Goal: Find specific page/section: Find specific page/section

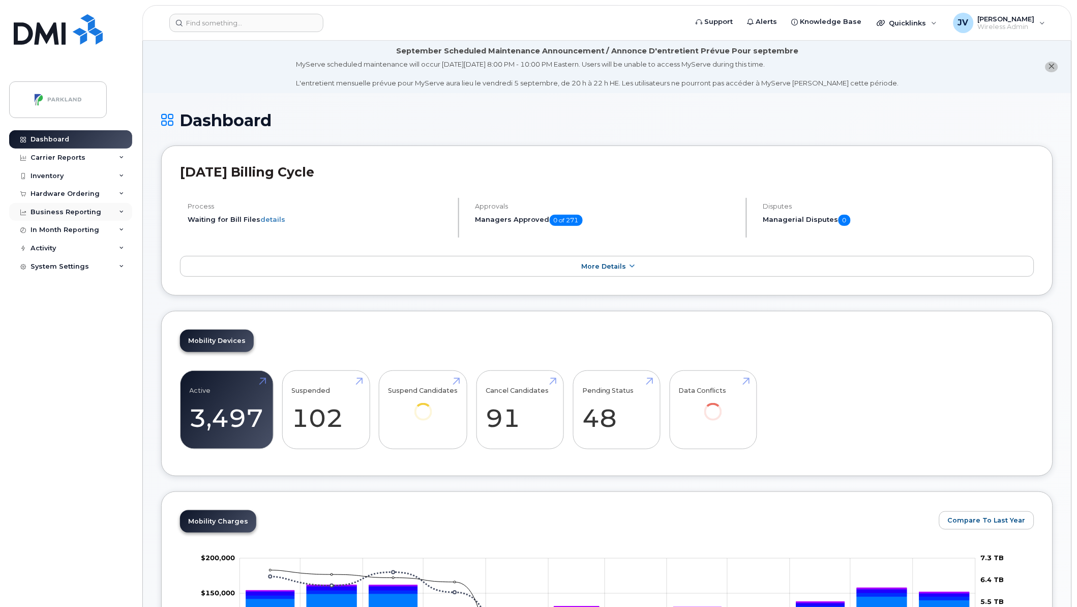
click at [58, 210] on div "Business Reporting" at bounding box center [66, 212] width 71 height 8
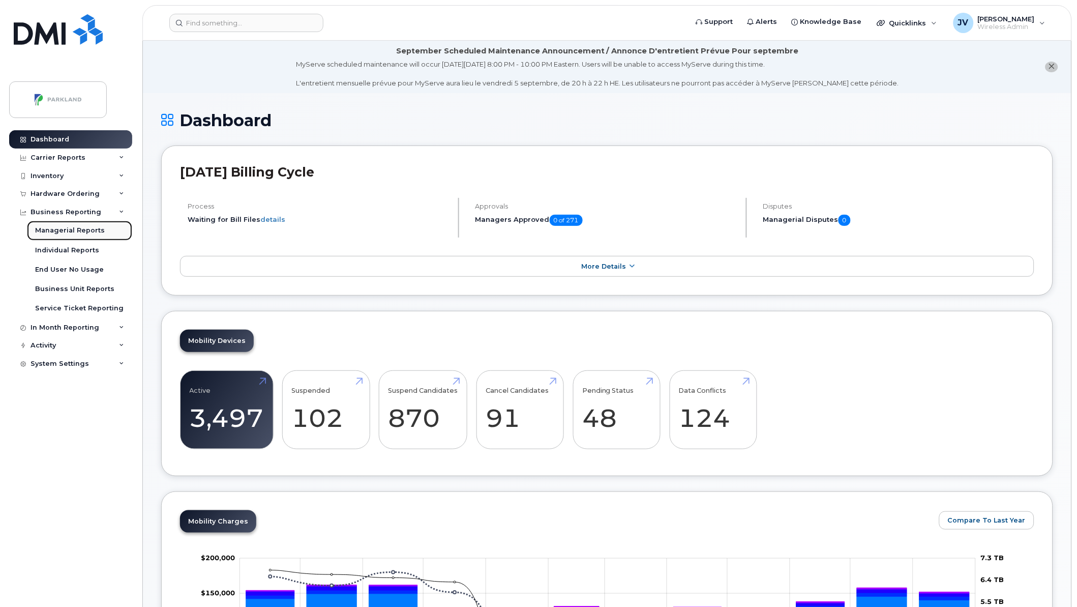
click at [70, 233] on div "Managerial Reports" at bounding box center [70, 230] width 70 height 9
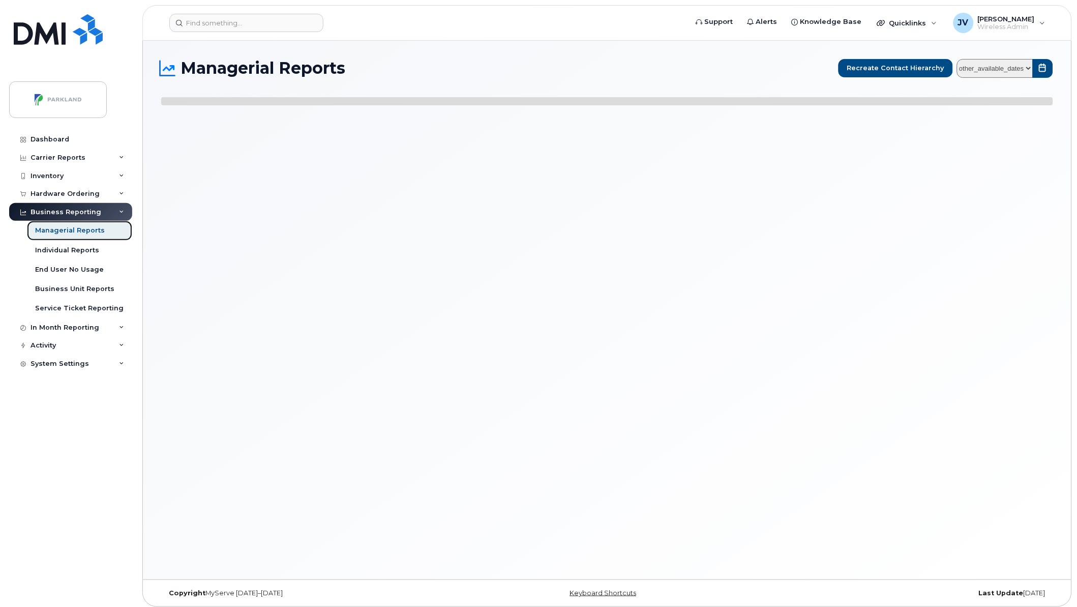
select select
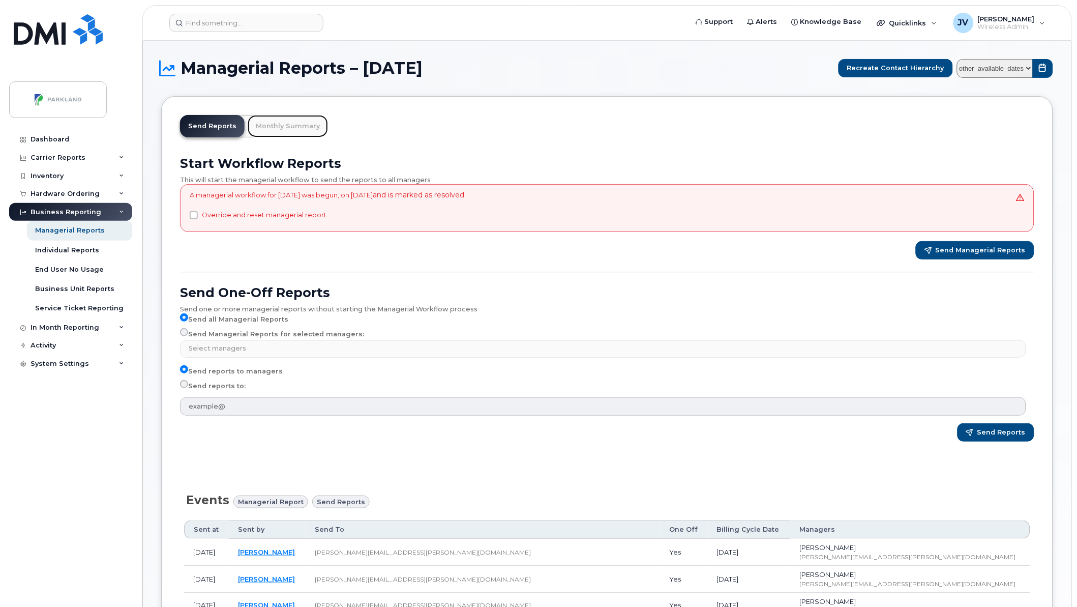
click at [289, 123] on link "Monthly Summary" at bounding box center [288, 126] width 80 height 22
click at [291, 128] on link "Monthly Summary" at bounding box center [288, 126] width 80 height 22
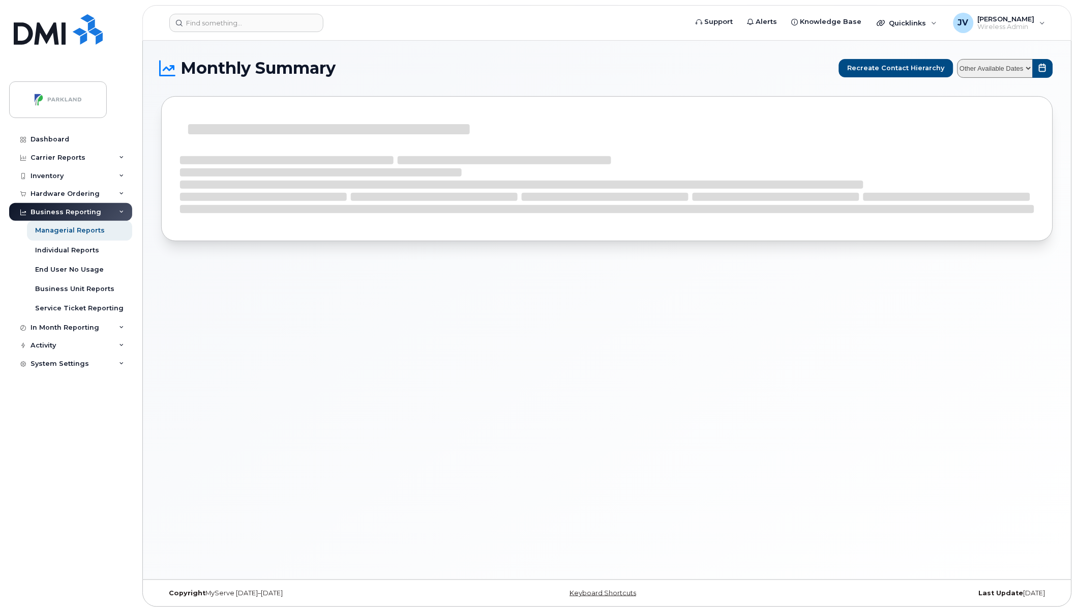
select select
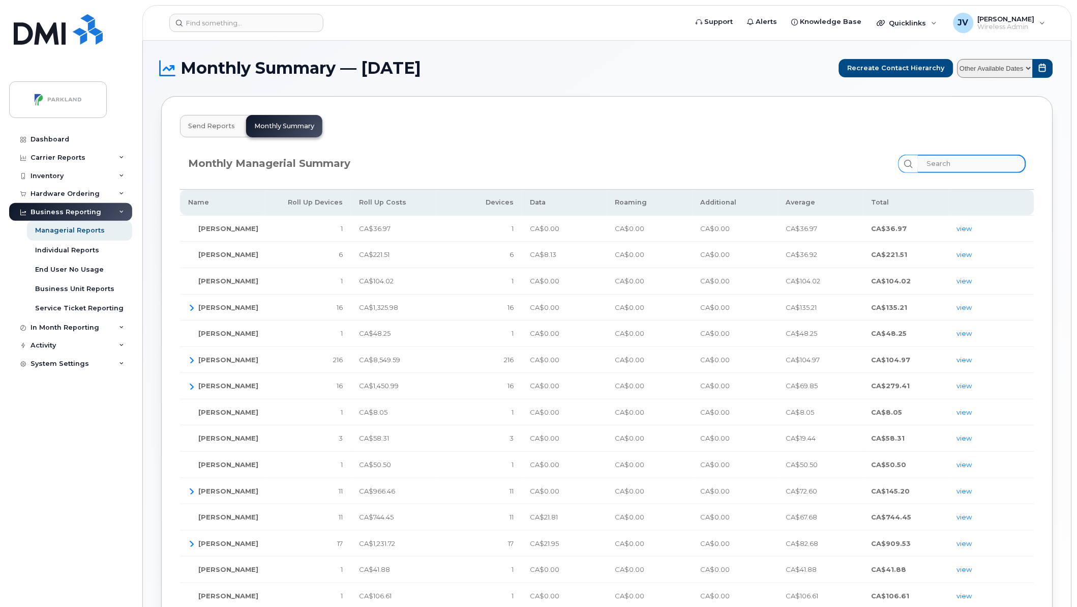
click at [972, 162] on input "search" at bounding box center [972, 164] width 108 height 18
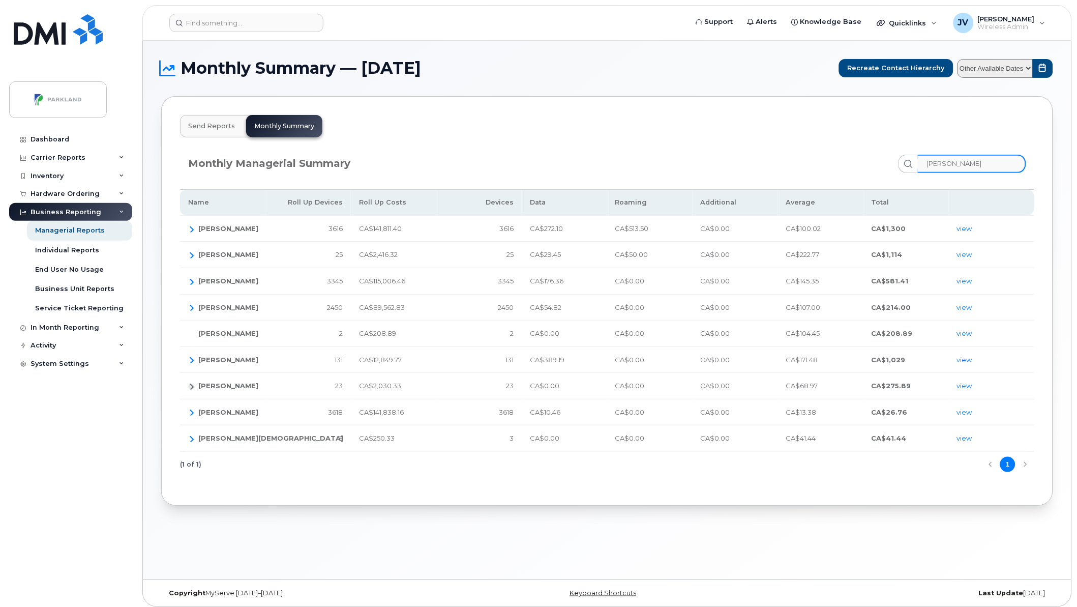
type input "martin"
click at [191, 386] on icon "button" at bounding box center [191, 386] width 8 height 8
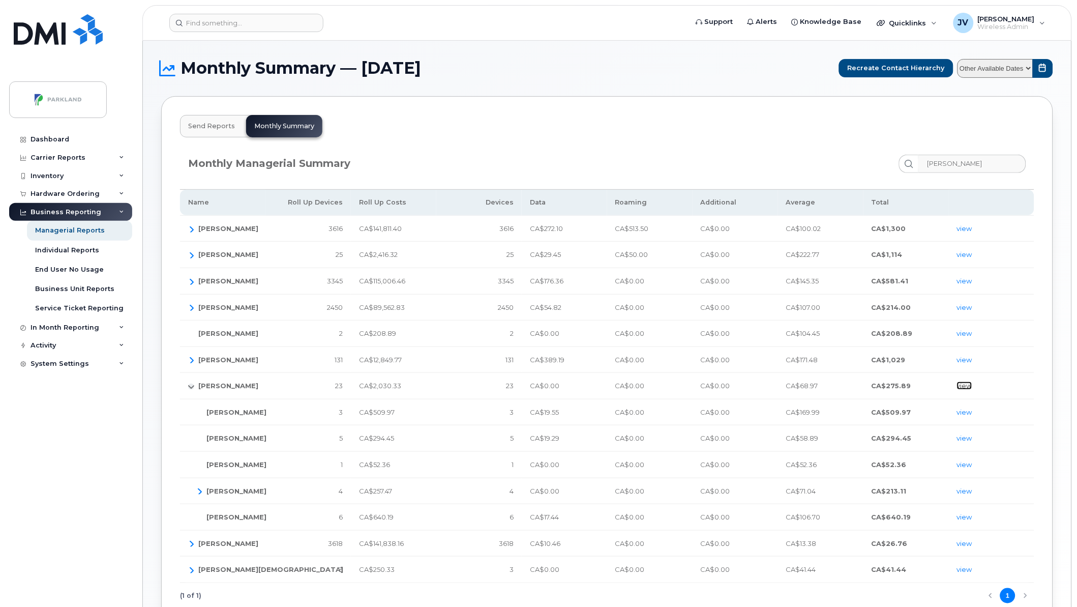
click at [966, 385] on link "view" at bounding box center [964, 385] width 15 height 8
click at [967, 384] on link "view" at bounding box center [964, 385] width 15 height 8
click at [219, 25] on input at bounding box center [246, 23] width 154 height 18
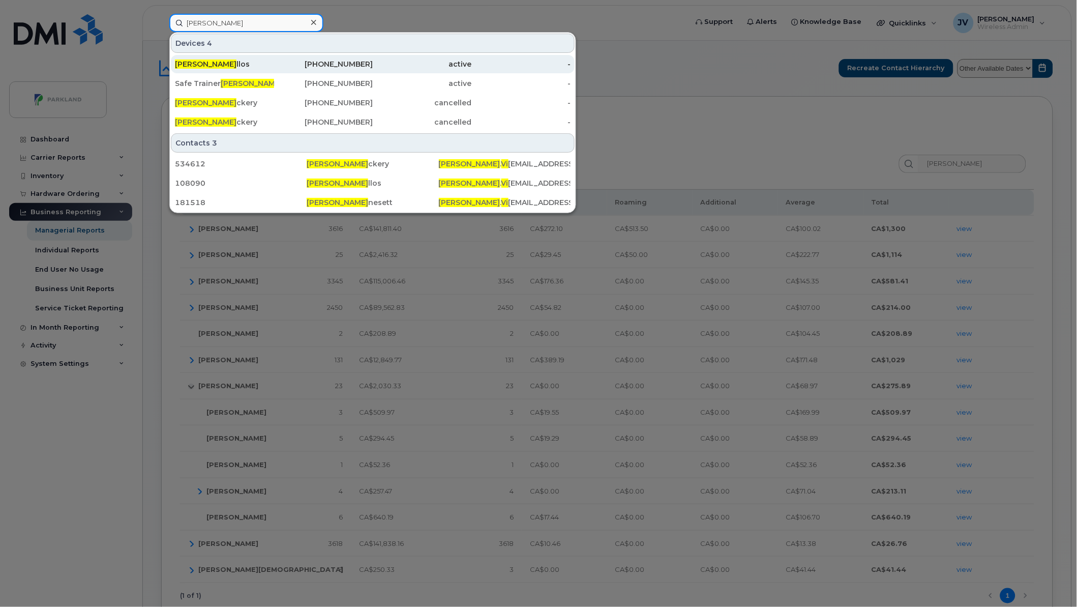
type input "paul vi"
drag, startPoint x: 197, startPoint y: 63, endPoint x: 255, endPoint y: 72, distance: 58.6
click at [197, 63] on span "Paul Vi" at bounding box center [206, 64] width 62 height 9
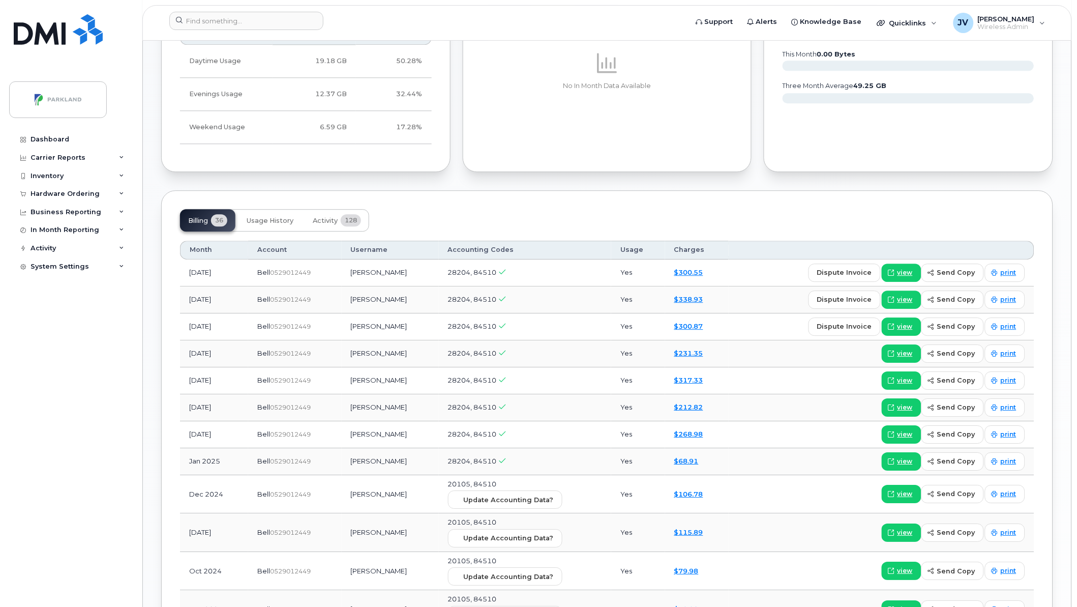
scroll to position [753, 0]
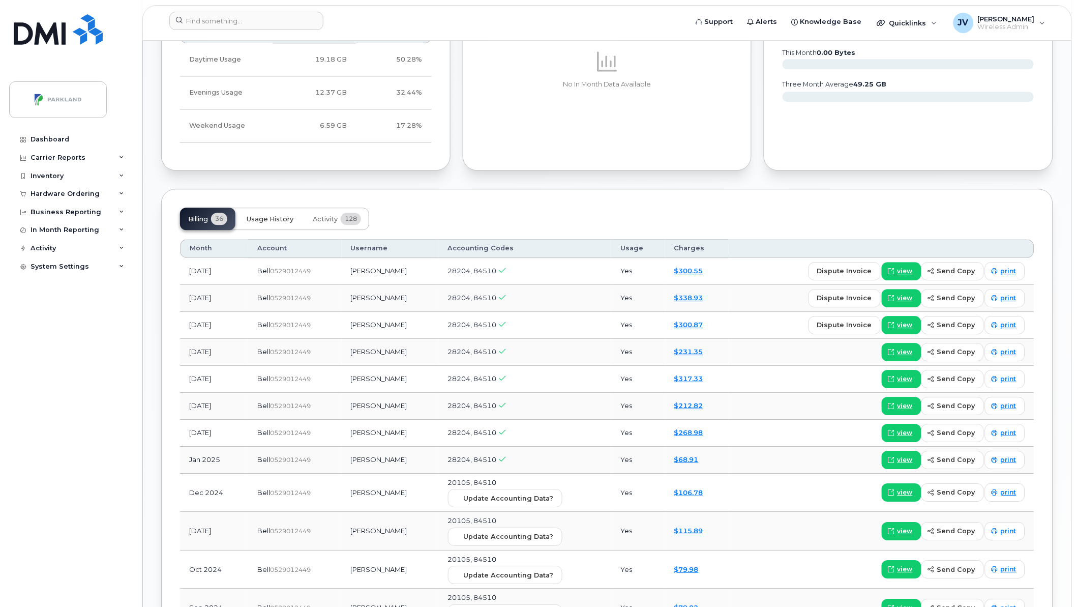
click at [281, 220] on span "Usage History" at bounding box center [270, 219] width 47 height 8
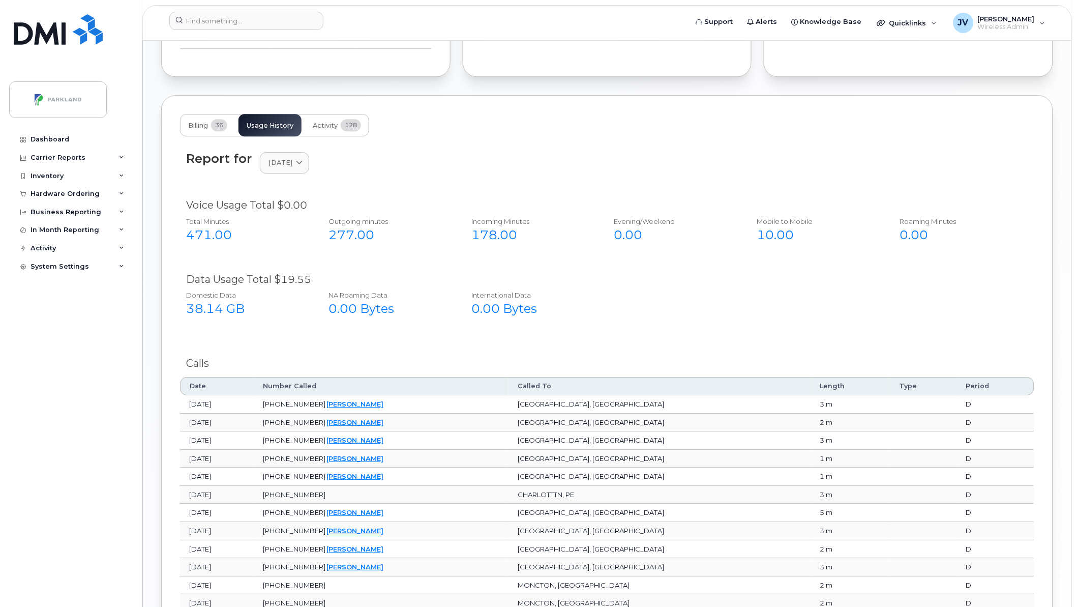
scroll to position [847, 0]
click at [304, 161] on span at bounding box center [299, 162] width 10 height 10
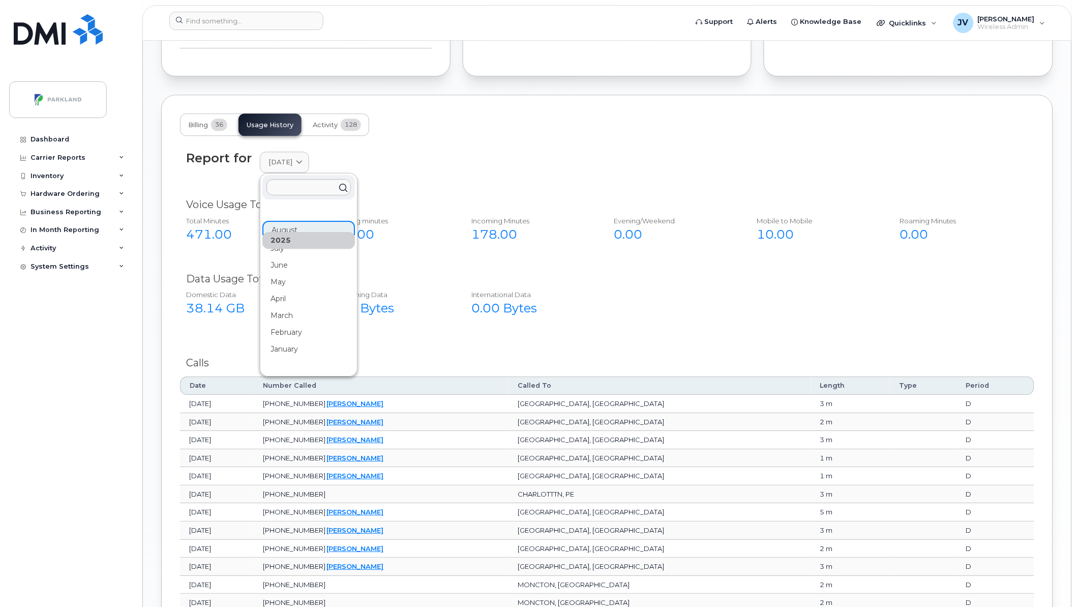
click at [276, 248] on div "2025" at bounding box center [308, 240] width 93 height 17
click at [276, 251] on div "July" at bounding box center [308, 248] width 93 height 17
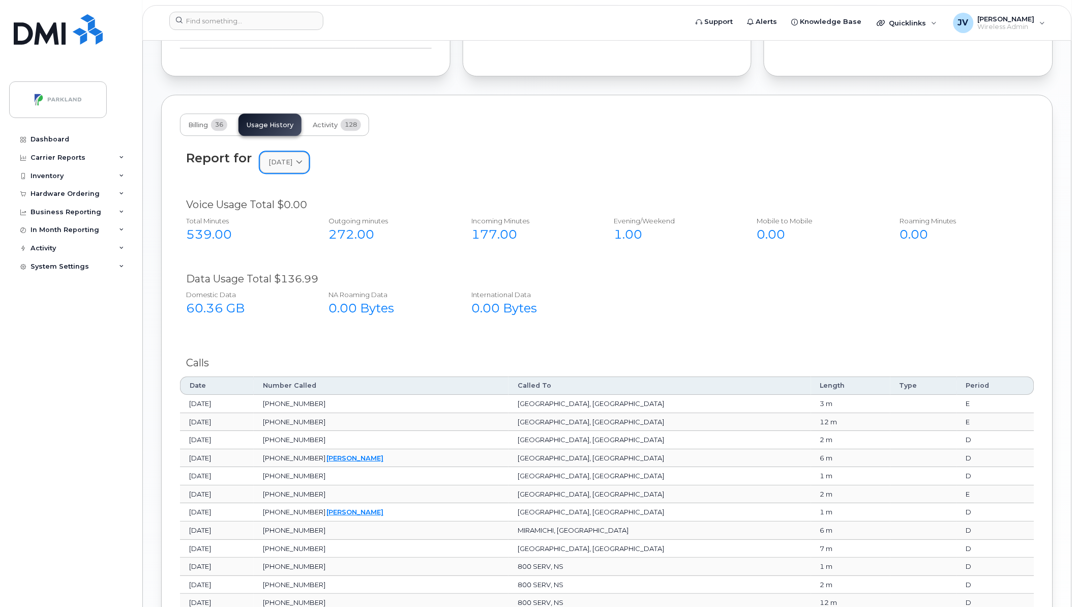
click at [303, 161] on icon at bounding box center [299, 162] width 7 height 7
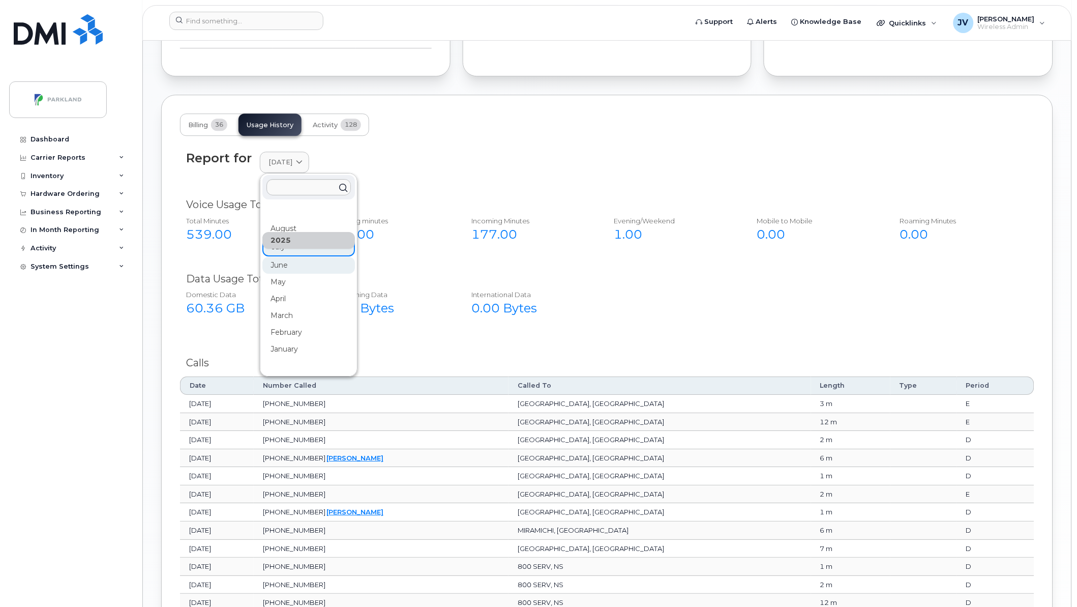
click at [268, 264] on div "June" at bounding box center [308, 265] width 93 height 17
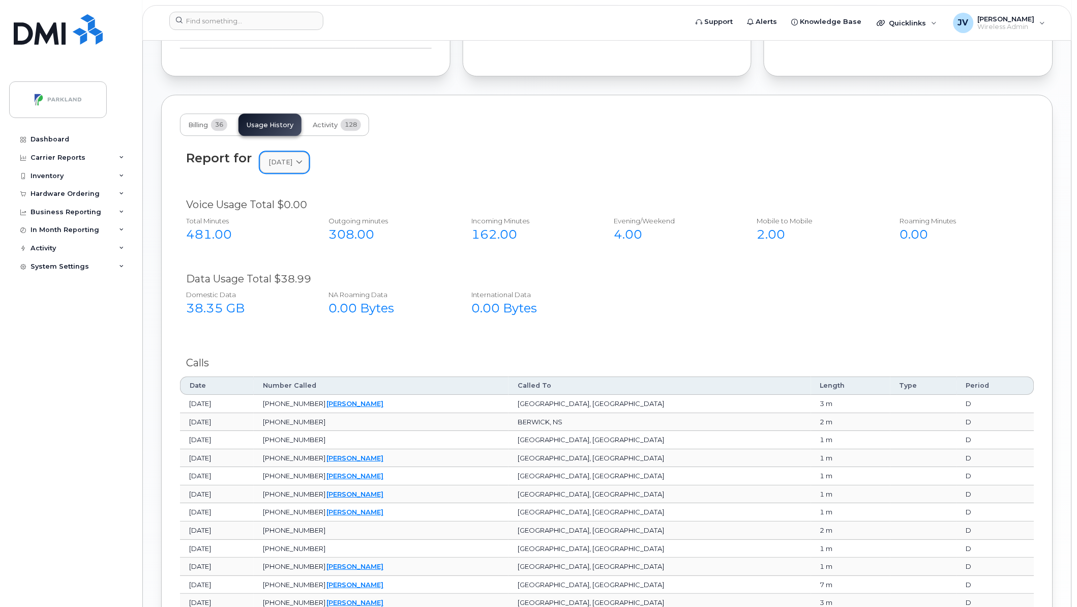
click at [303, 164] on icon at bounding box center [299, 162] width 7 height 7
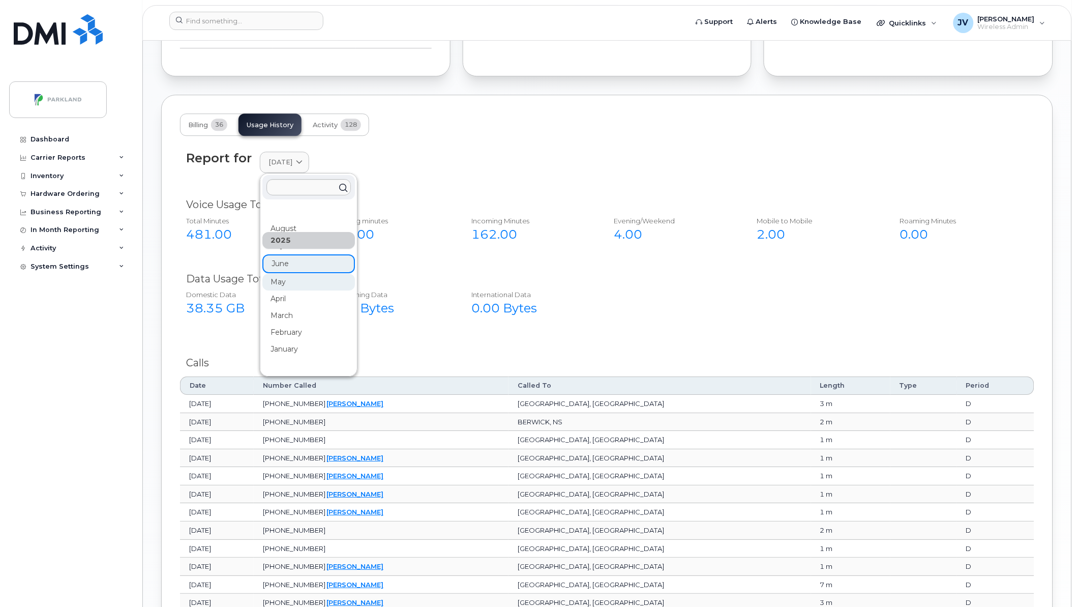
click at [278, 282] on div "May" at bounding box center [308, 282] width 93 height 17
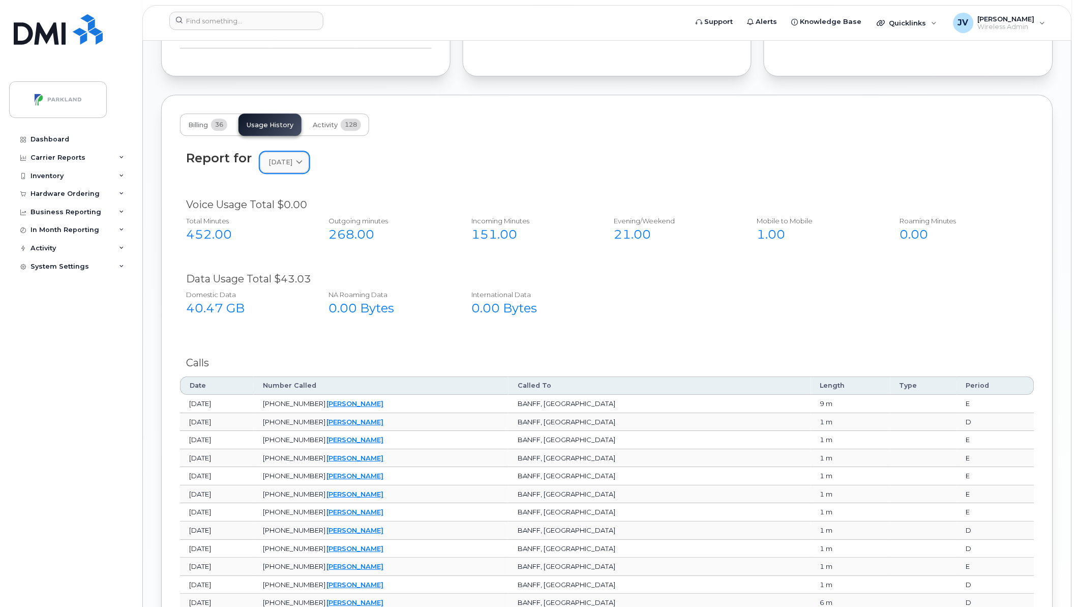
click at [303, 164] on icon at bounding box center [299, 162] width 7 height 7
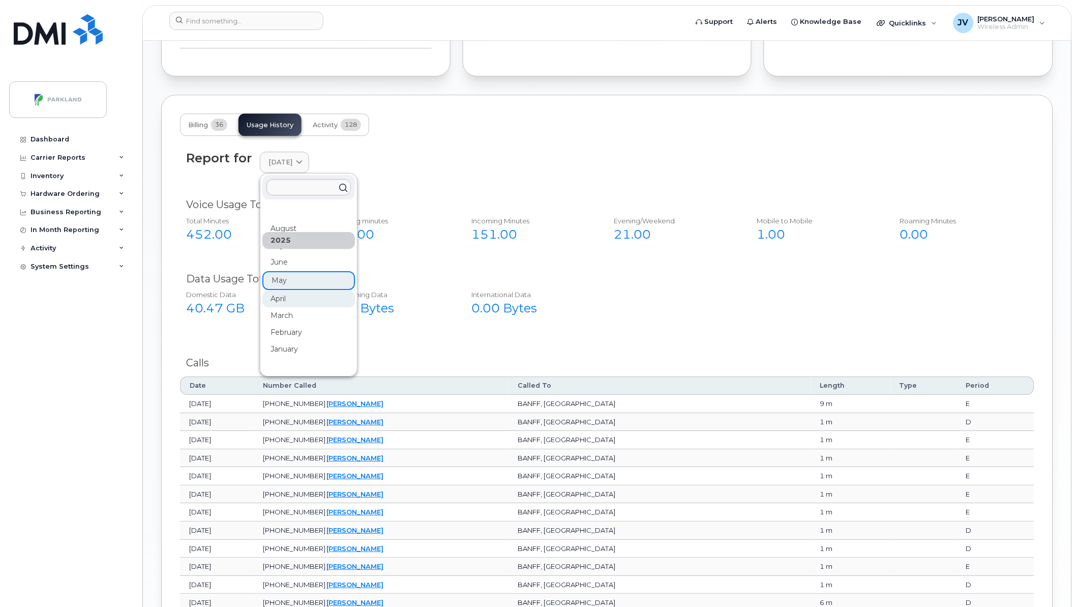
click at [285, 296] on div "April" at bounding box center [308, 298] width 93 height 17
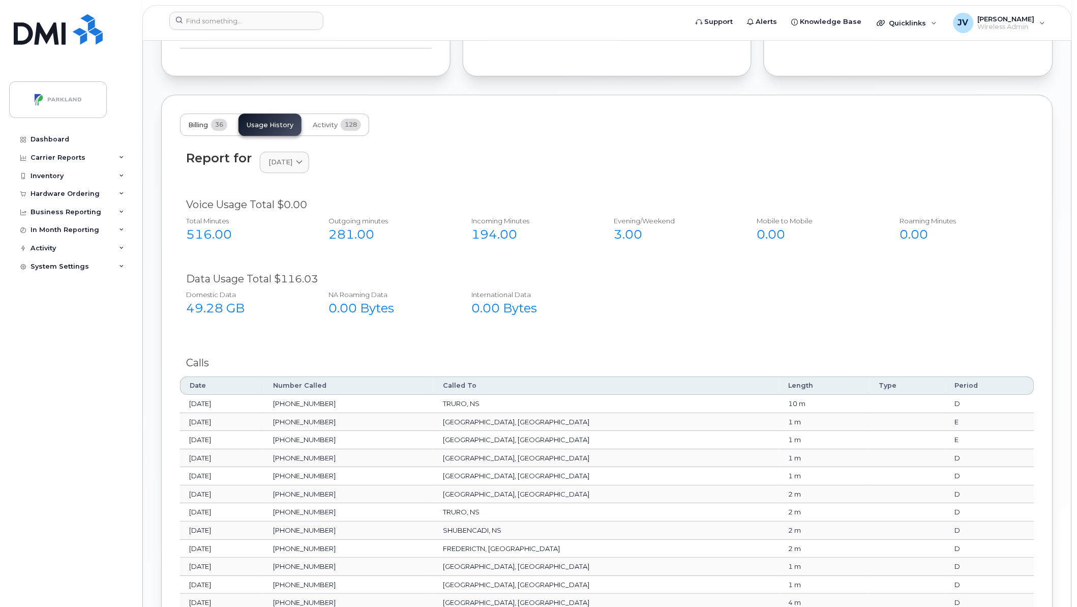
click at [195, 128] on span "Billing" at bounding box center [198, 125] width 20 height 8
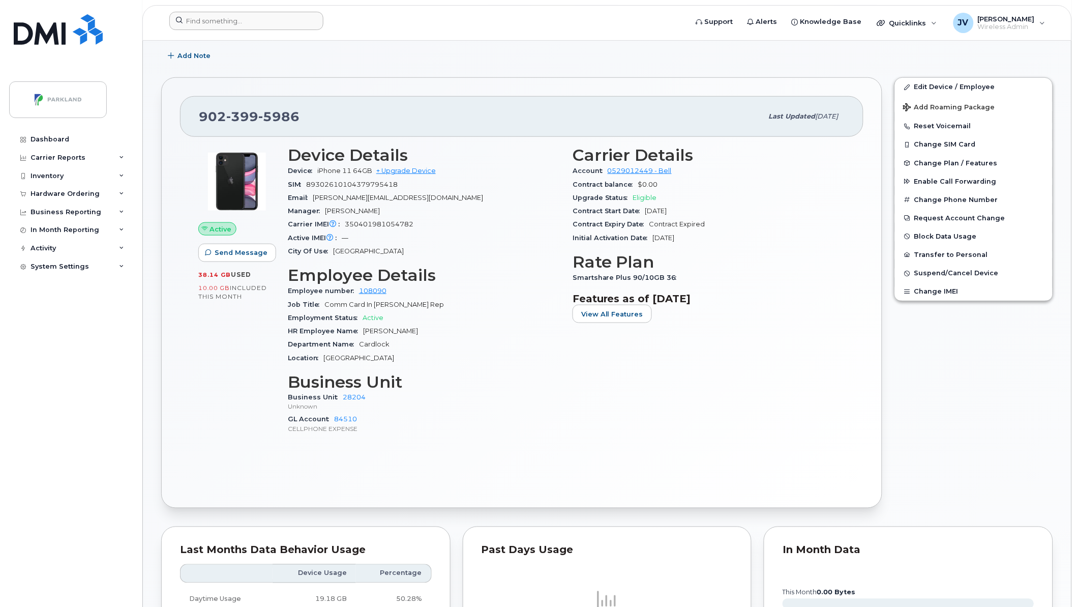
scroll to position [207, 0]
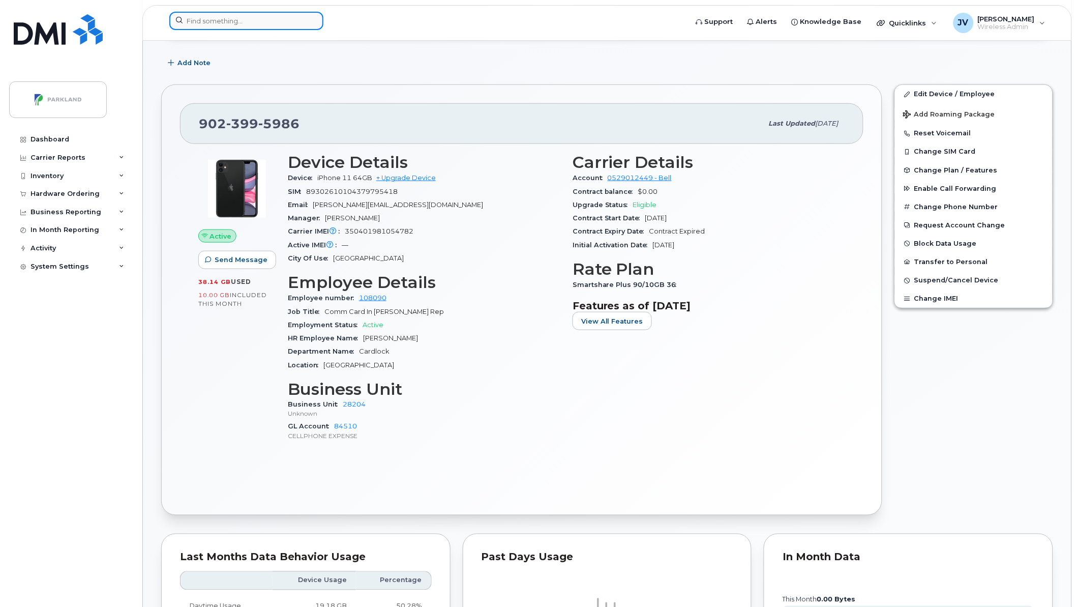
click at [203, 17] on input at bounding box center [246, 21] width 154 height 18
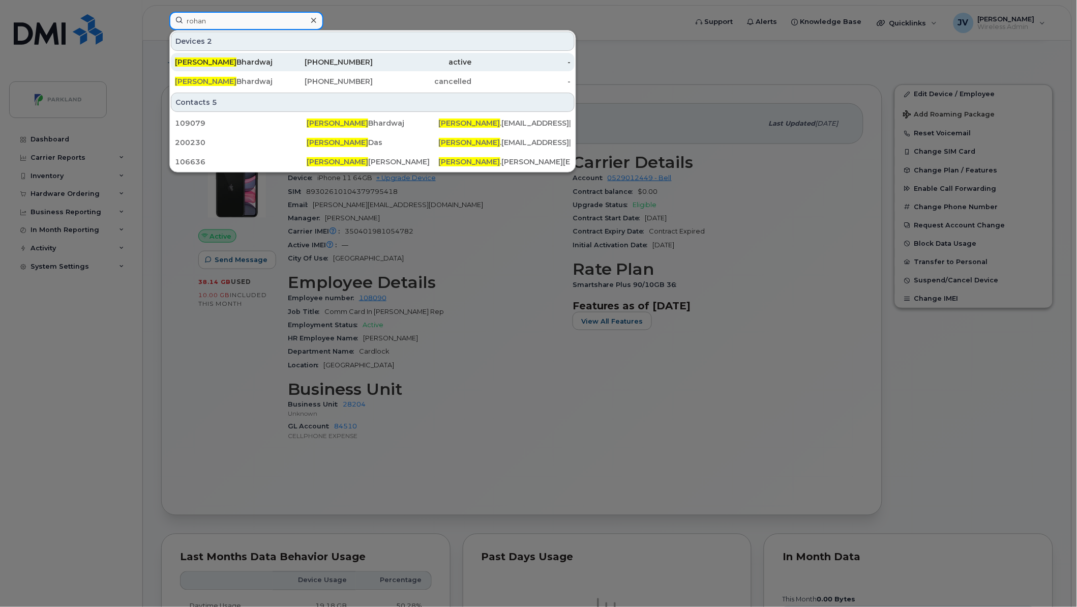
type input "rohan"
click at [214, 64] on div "Rohan Bhardwaj" at bounding box center [224, 62] width 99 height 10
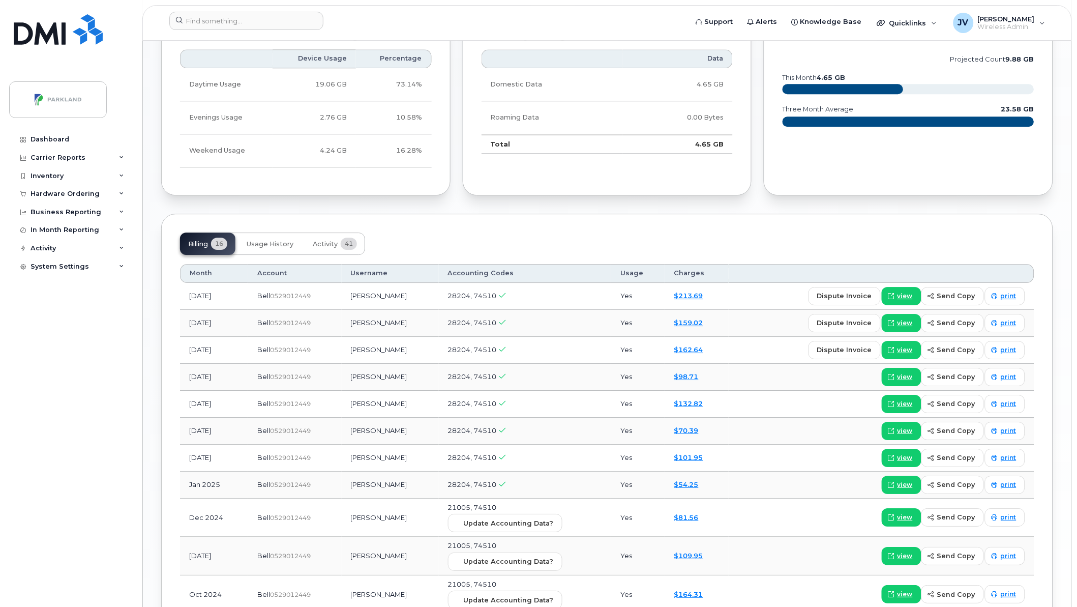
scroll to position [810, 0]
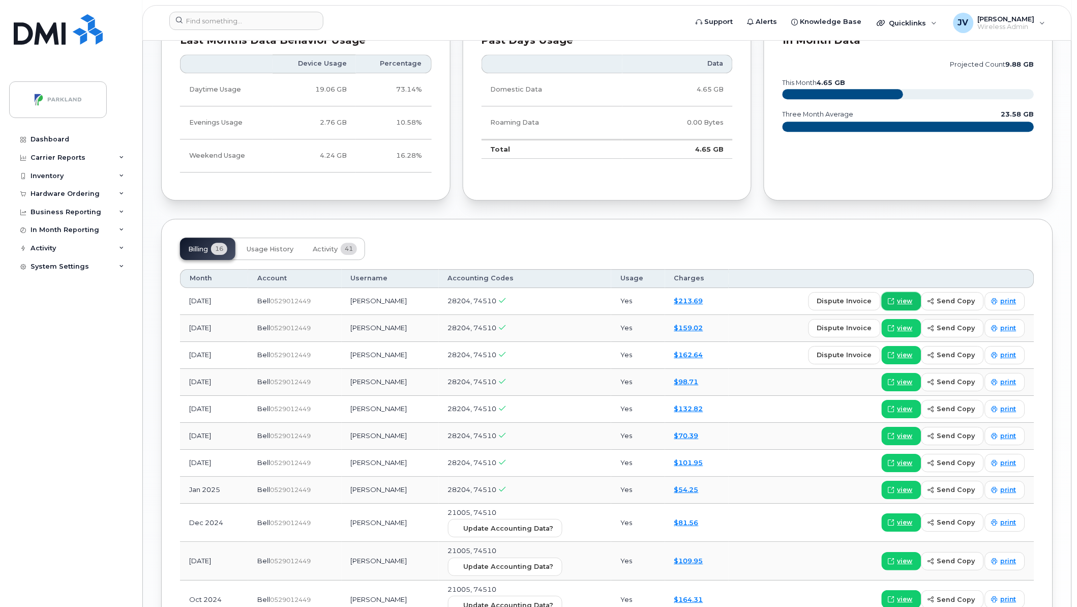
click at [911, 300] on span "view" at bounding box center [905, 301] width 15 height 9
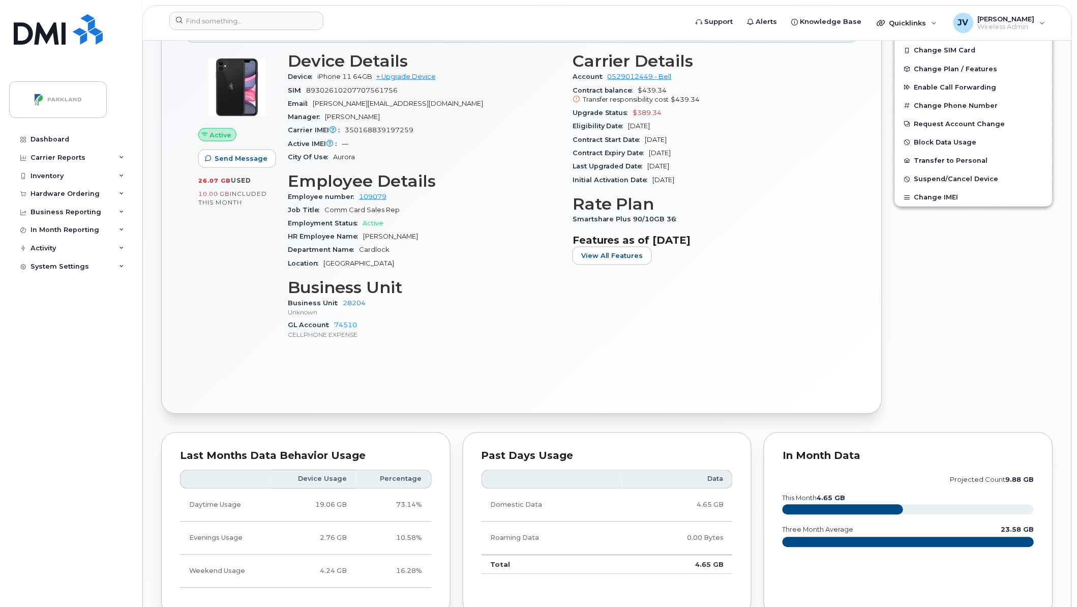
scroll to position [282, 0]
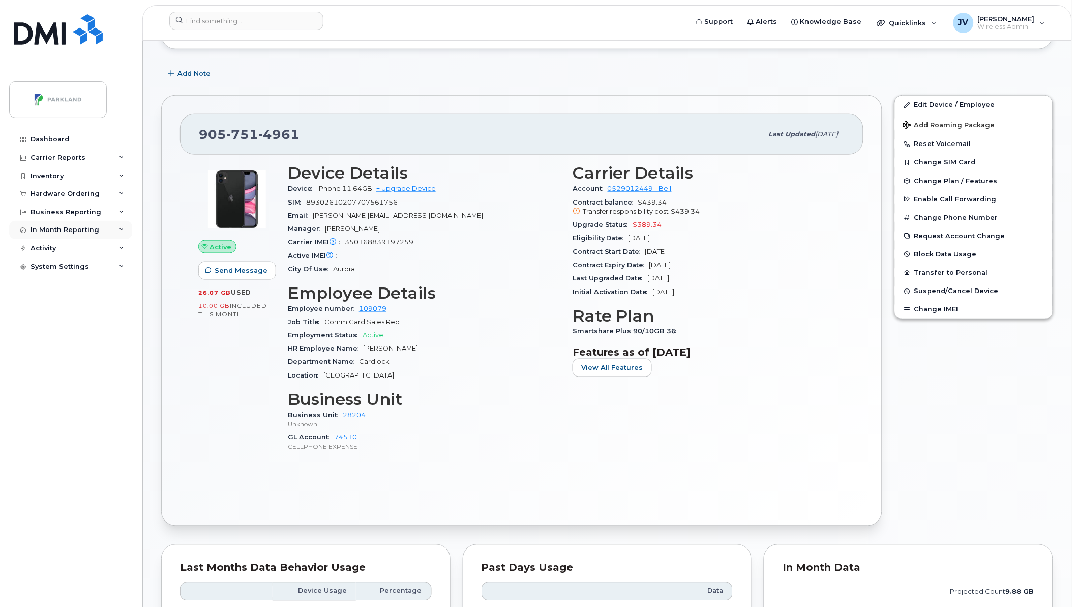
click at [69, 230] on div "In Month Reporting" at bounding box center [65, 230] width 69 height 8
click at [62, 248] on div "Data Usage" at bounding box center [55, 248] width 41 height 9
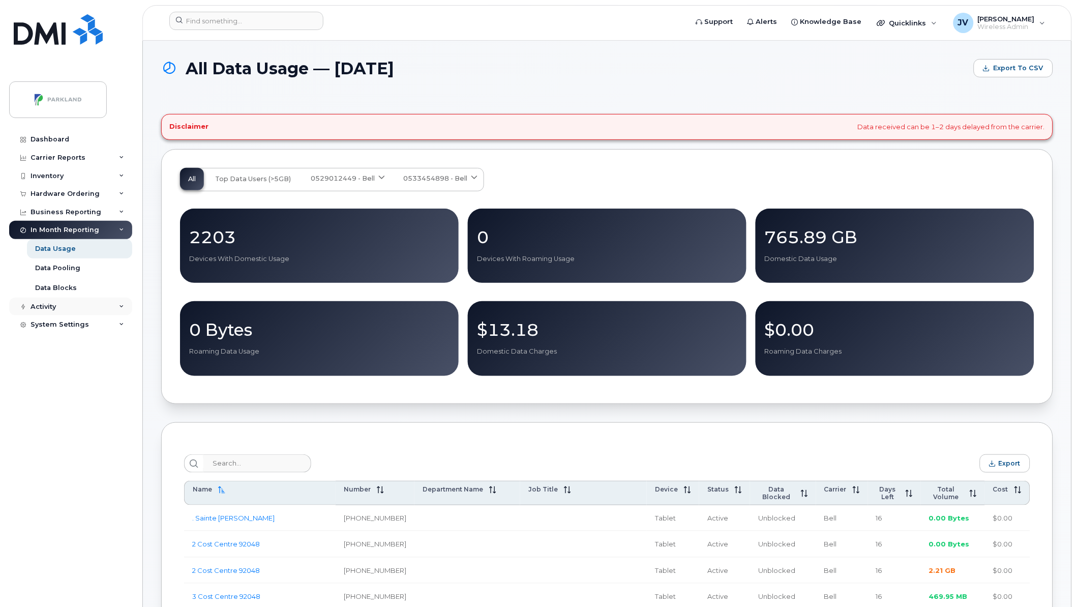
click at [47, 307] on div "Activity" at bounding box center [43, 307] width 25 height 8
click at [56, 209] on div "Business Reporting" at bounding box center [66, 212] width 71 height 8
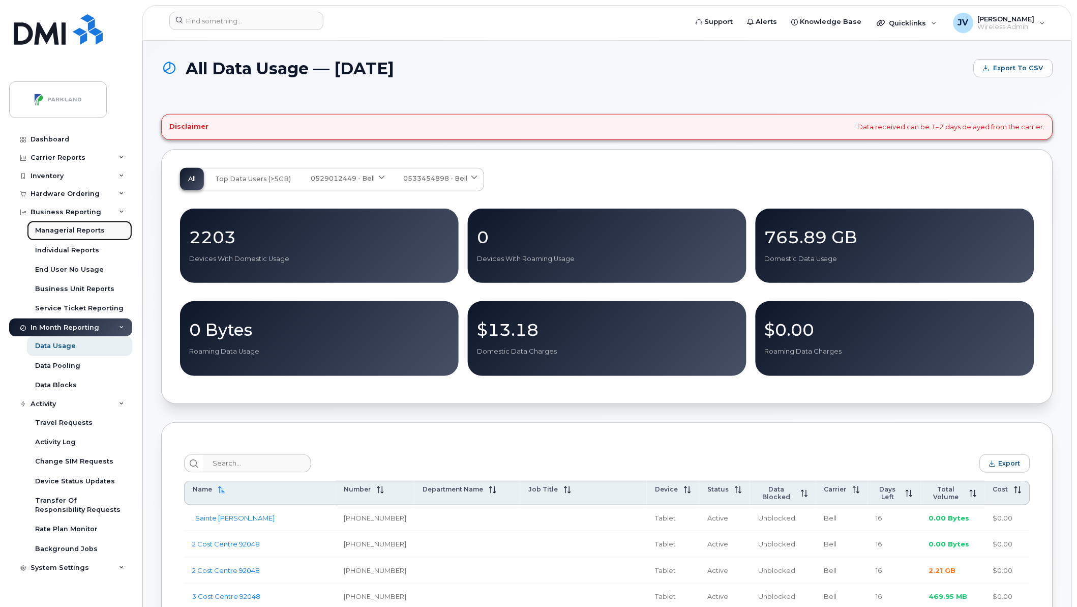
click at [65, 227] on div "Managerial Reports" at bounding box center [70, 230] width 70 height 9
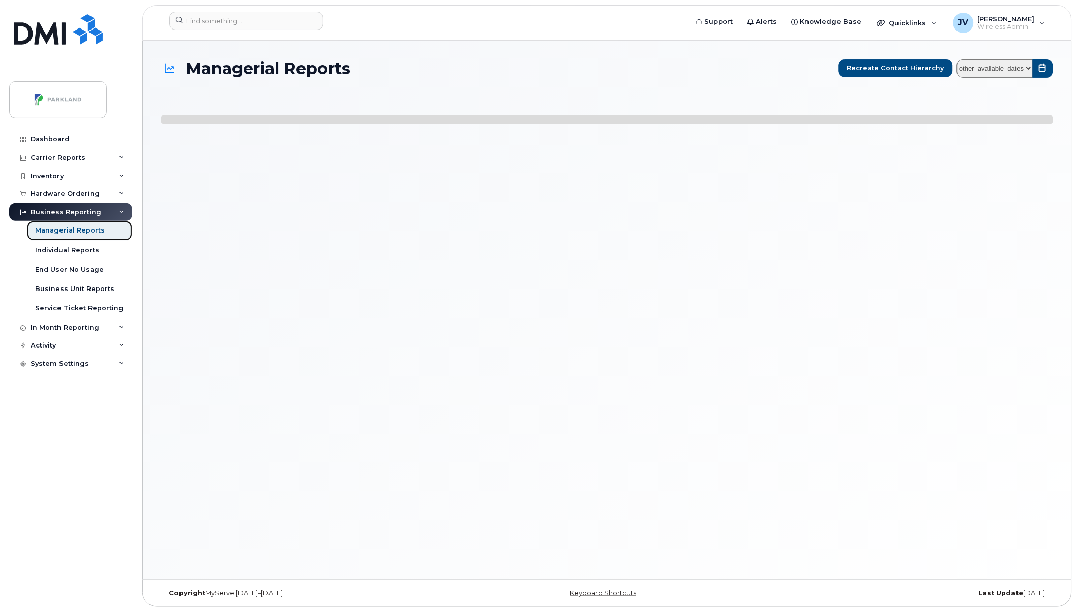
select select
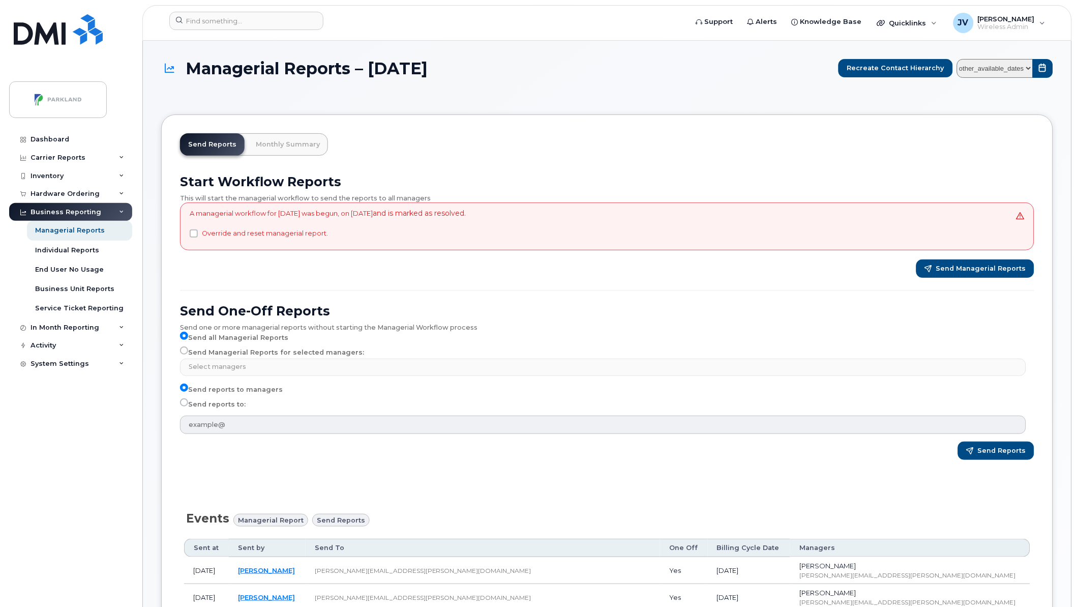
click at [984, 68] on select "other_available_dates August July June May April March February January Decembe…" at bounding box center [995, 68] width 76 height 19
click at [287, 144] on link "Monthly Summary" at bounding box center [288, 144] width 80 height 22
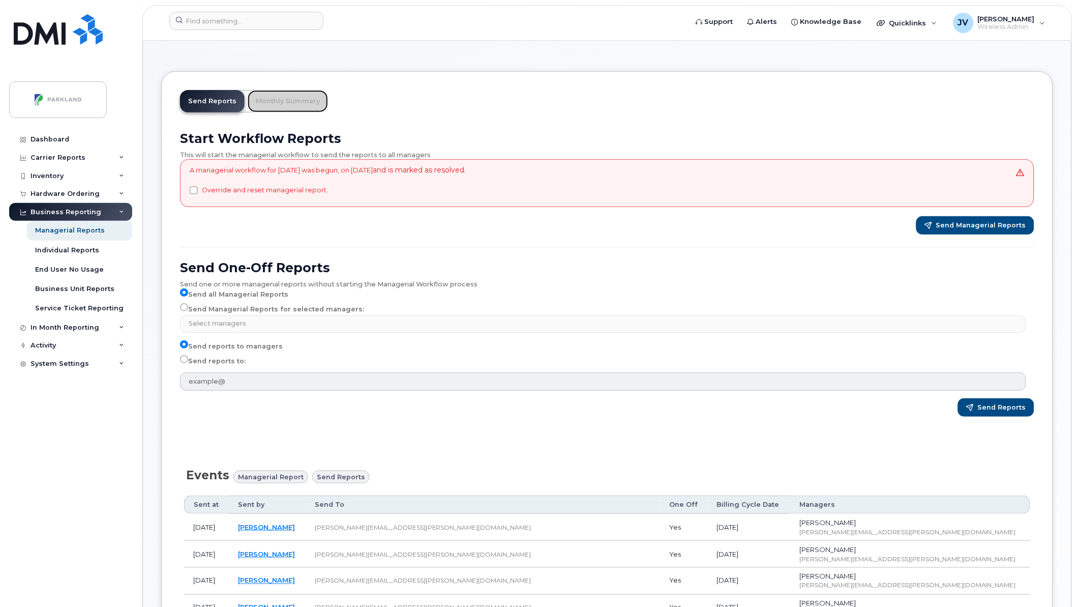
scroll to position [56, 0]
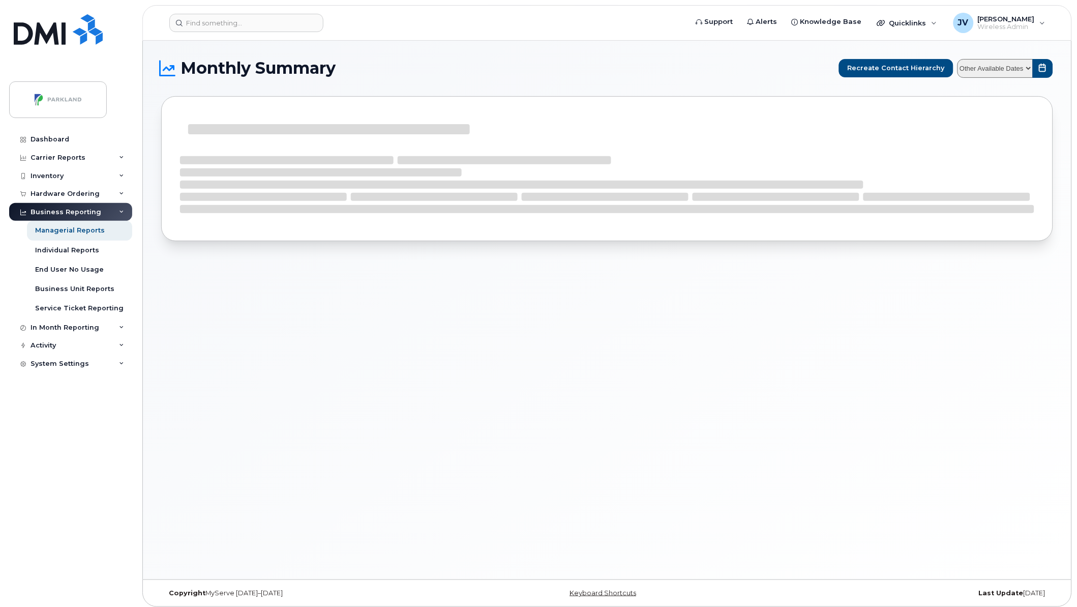
select select
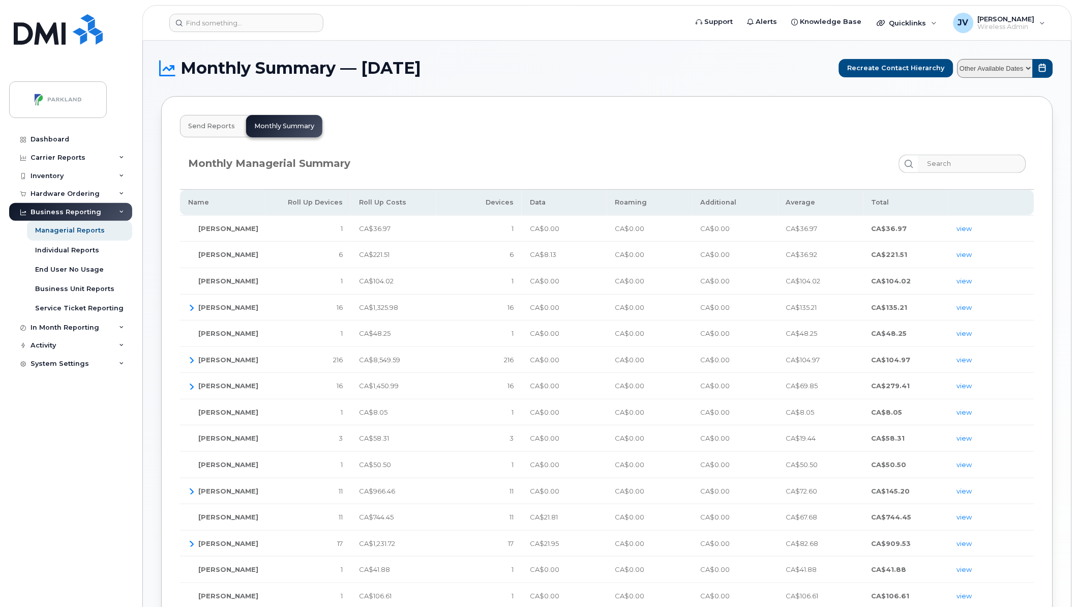
click at [982, 64] on select "Other Available Dates August July June May April March February January Decembe…" at bounding box center [996, 68] width 76 height 19
click at [946, 167] on input "search" at bounding box center [972, 164] width 108 height 18
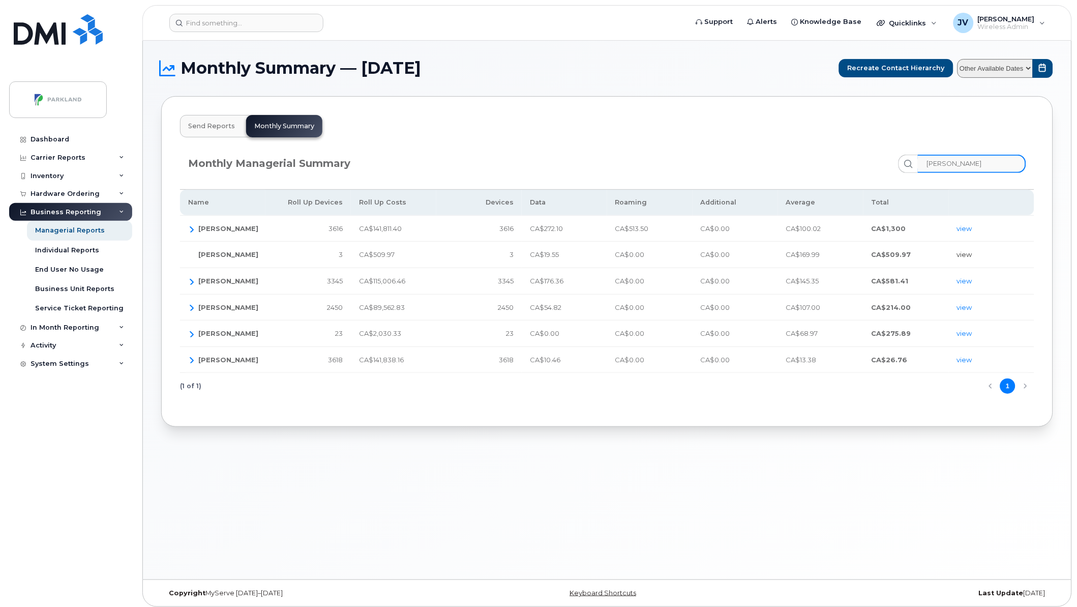
type input "[PERSON_NAME]"
click at [962, 254] on link "view" at bounding box center [964, 254] width 15 height 8
click at [964, 255] on link "view" at bounding box center [964, 254] width 15 height 8
click at [230, 26] on input at bounding box center [246, 23] width 154 height 18
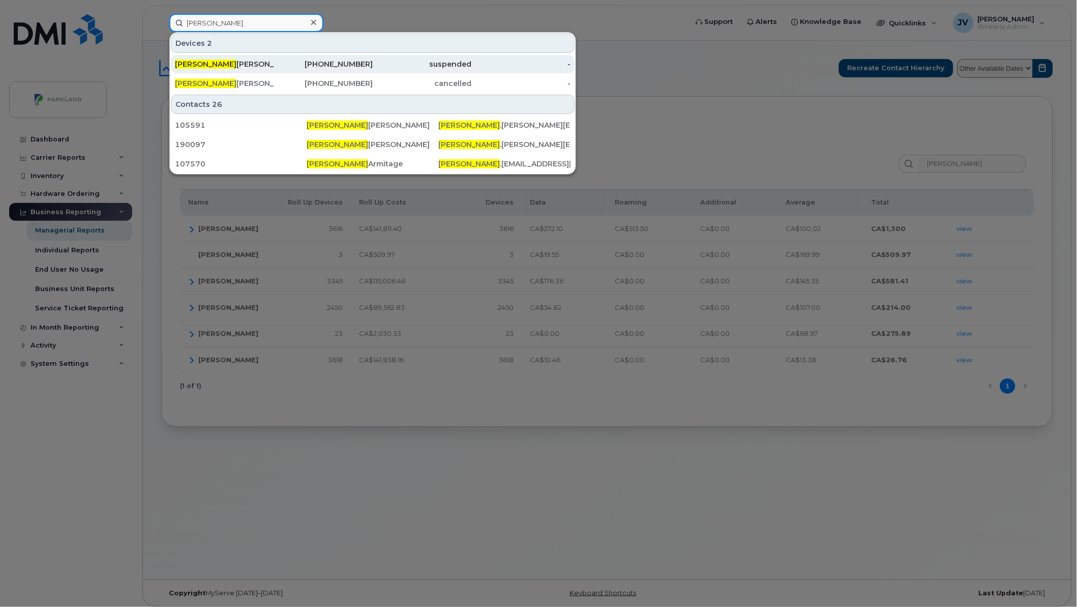
type input "sharon"
click at [199, 64] on span "Sharon" at bounding box center [206, 64] width 62 height 9
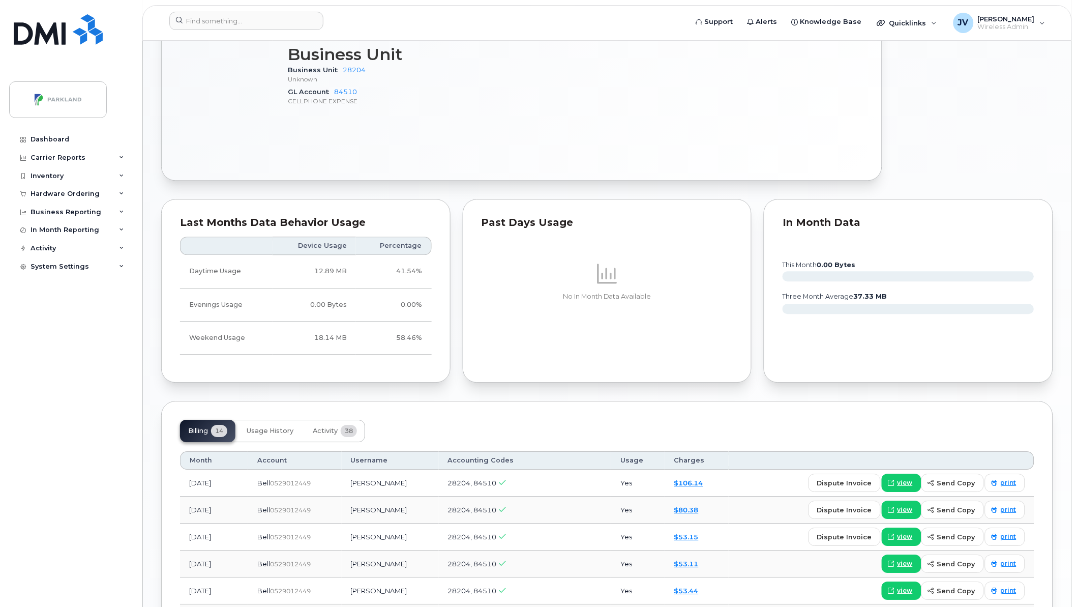
scroll to position [678, 0]
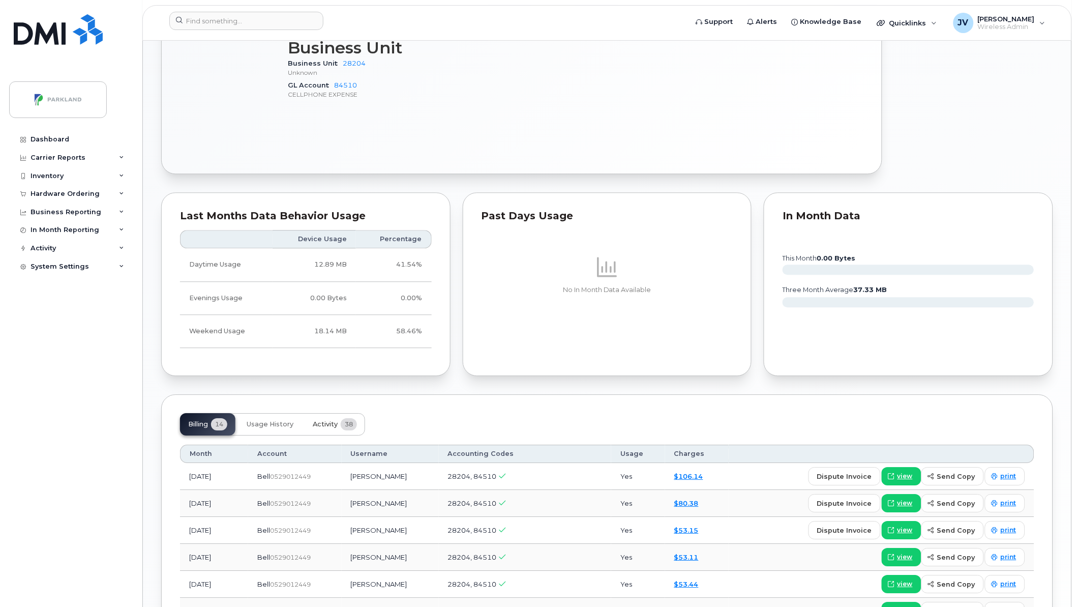
click at [330, 425] on span "Activity" at bounding box center [325, 424] width 25 height 8
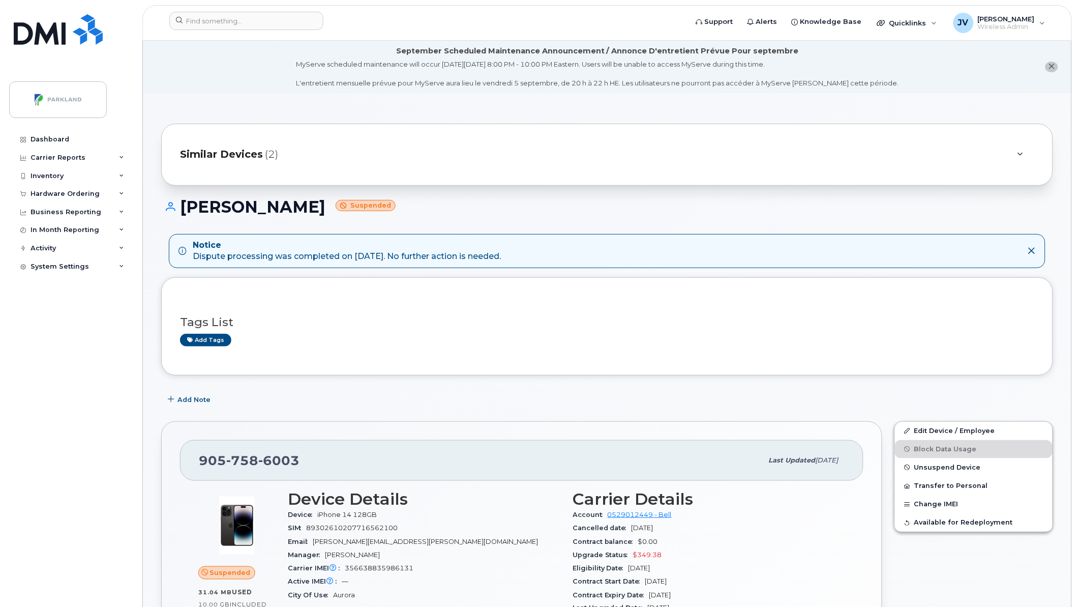
scroll to position [1044, 0]
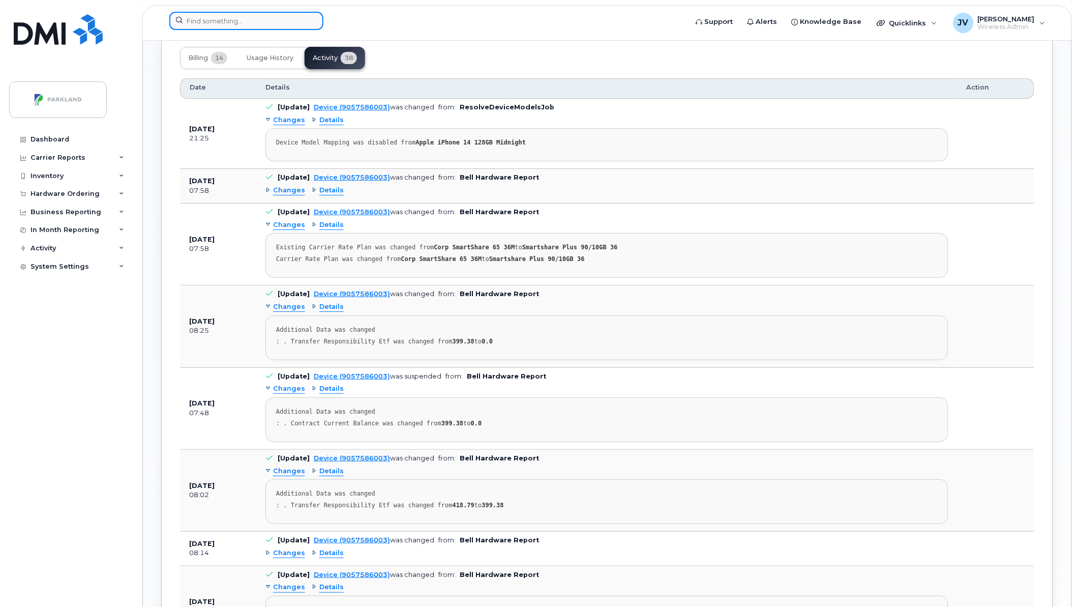
click at [235, 23] on input at bounding box center [246, 21] width 154 height 18
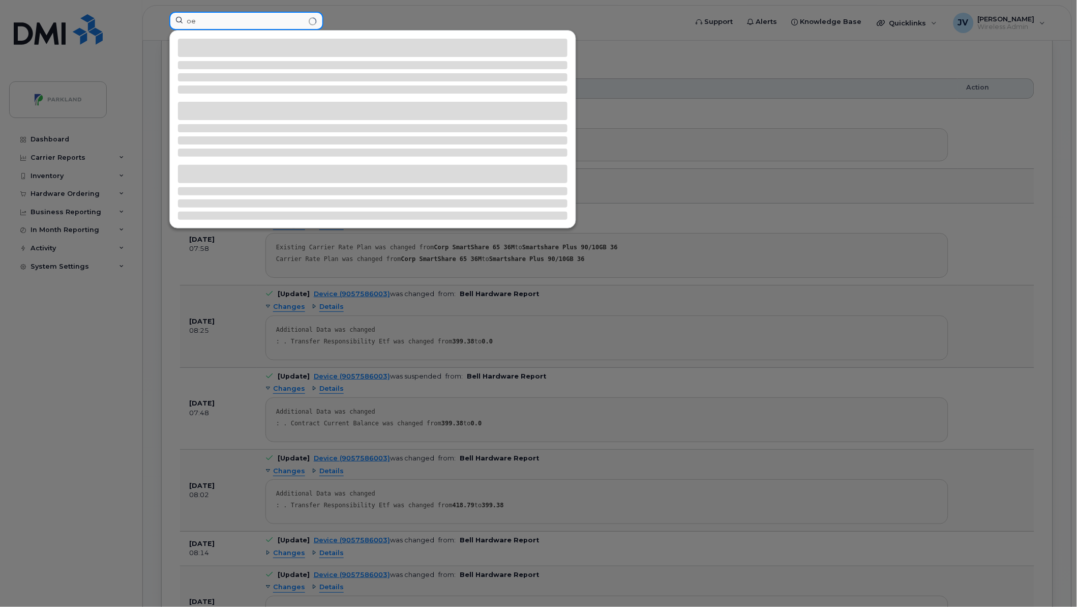
type input "o"
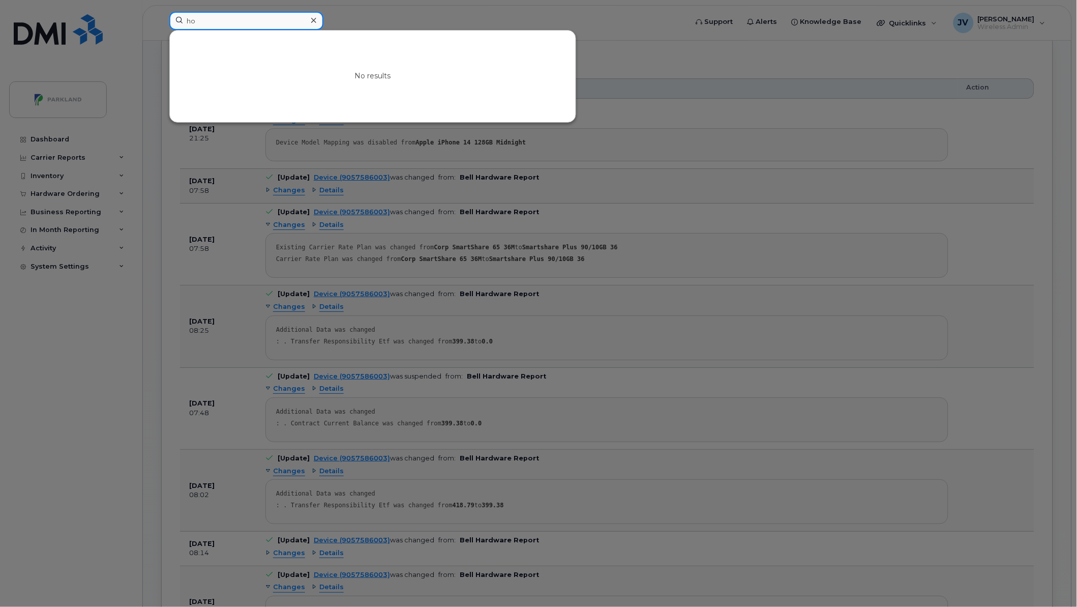
type input "h"
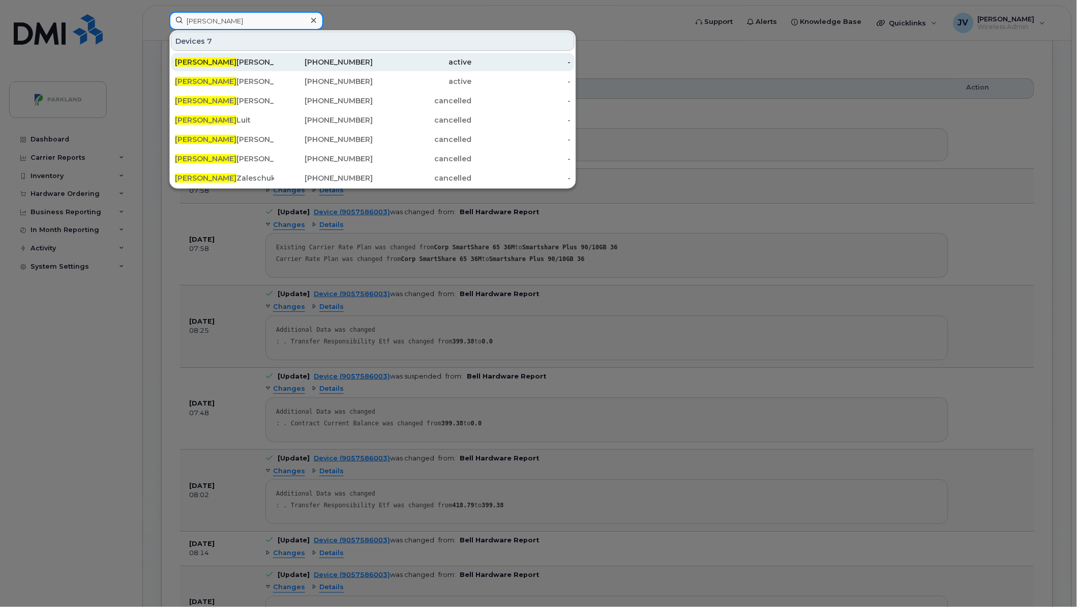
type input "joel"
click at [191, 60] on div "Joel Meyer" at bounding box center [224, 62] width 99 height 10
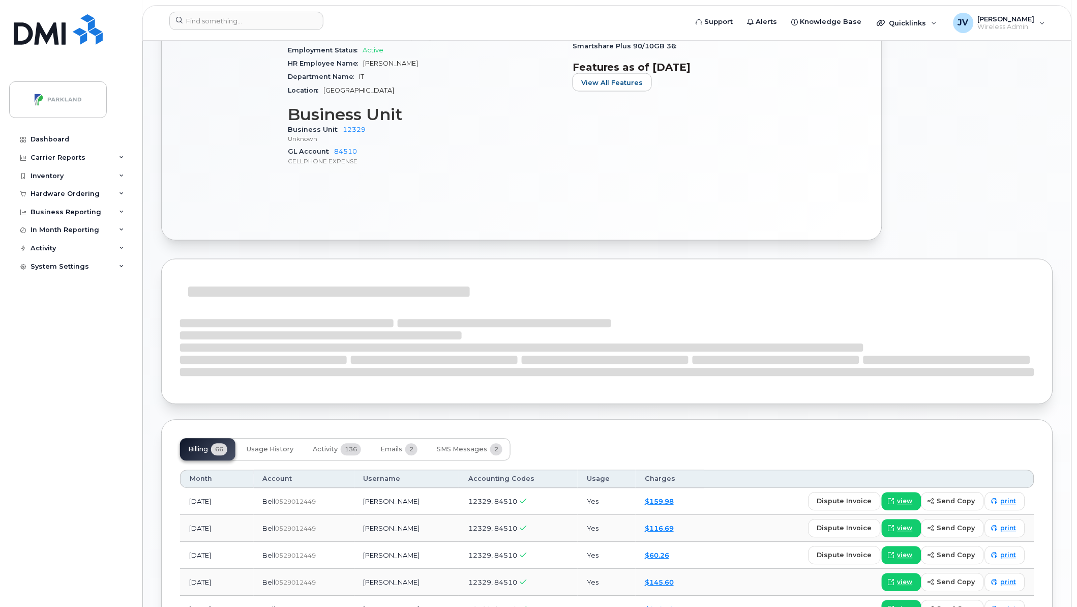
scroll to position [583, 0]
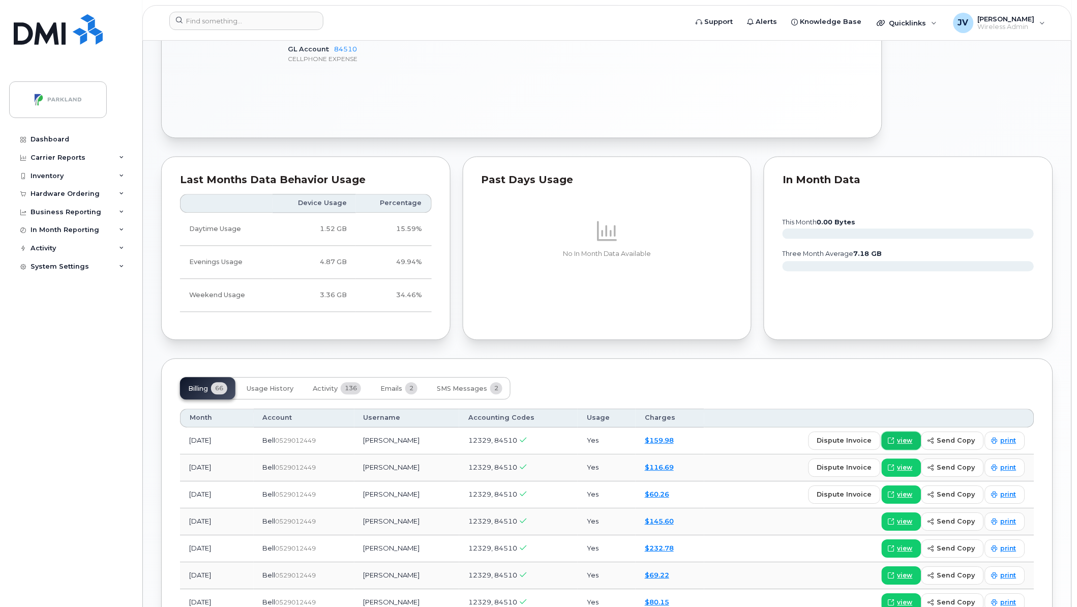
click at [909, 441] on span "view" at bounding box center [905, 440] width 15 height 9
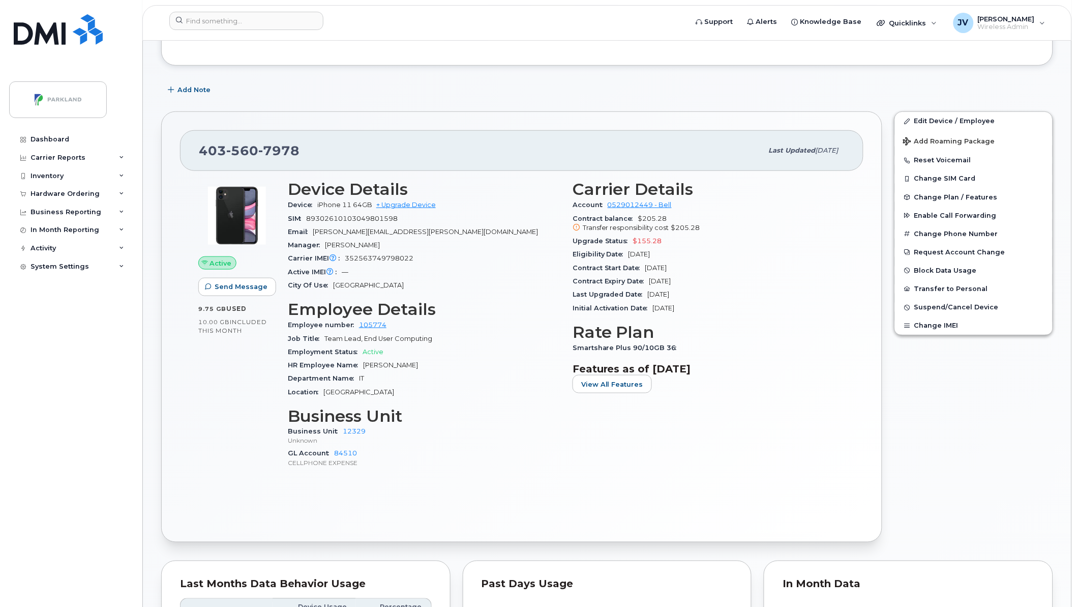
scroll to position [169, 0]
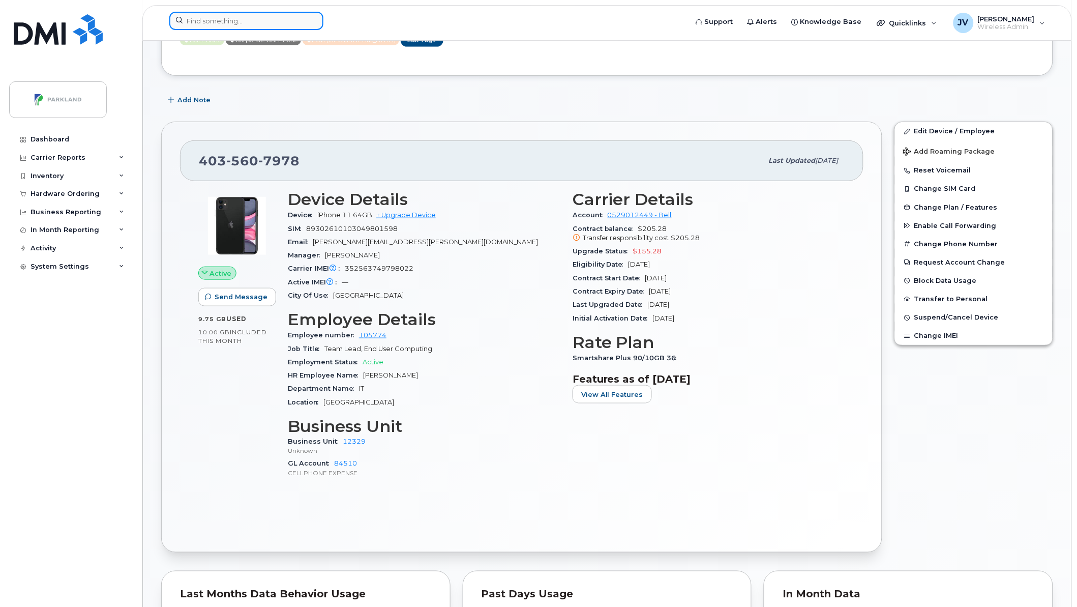
click at [204, 21] on input at bounding box center [246, 21] width 154 height 18
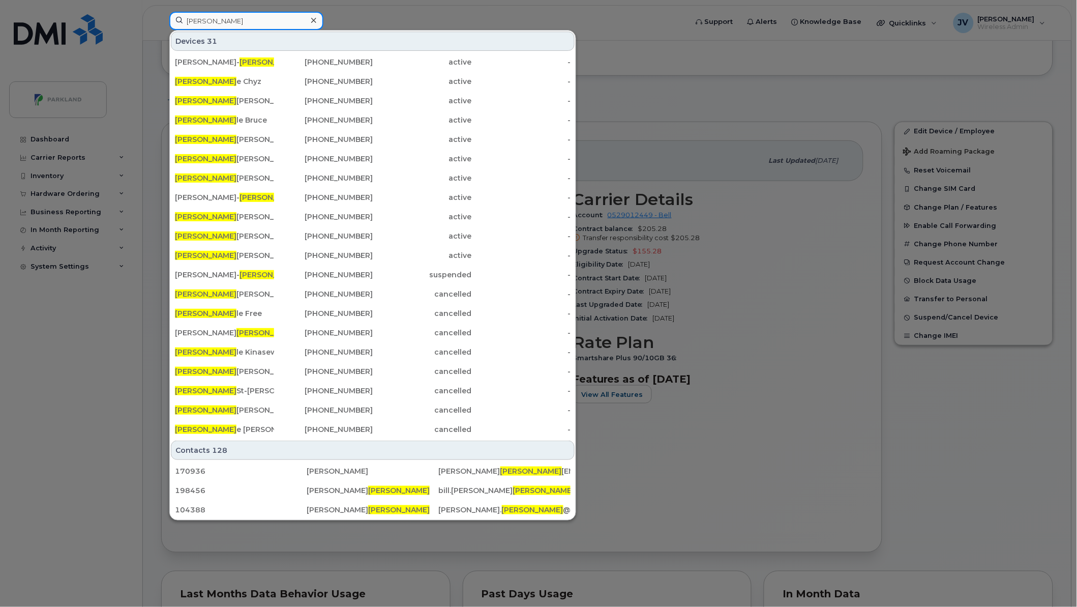
drag, startPoint x: 240, startPoint y: 22, endPoint x: 162, endPoint y: 17, distance: 78.0
click at [162, 17] on div "michel Devices 31 Jean- Michel Leclair 403-829-6541 active - Michel e Chyz 780-…" at bounding box center [425, 23] width 528 height 22
type input "michel"
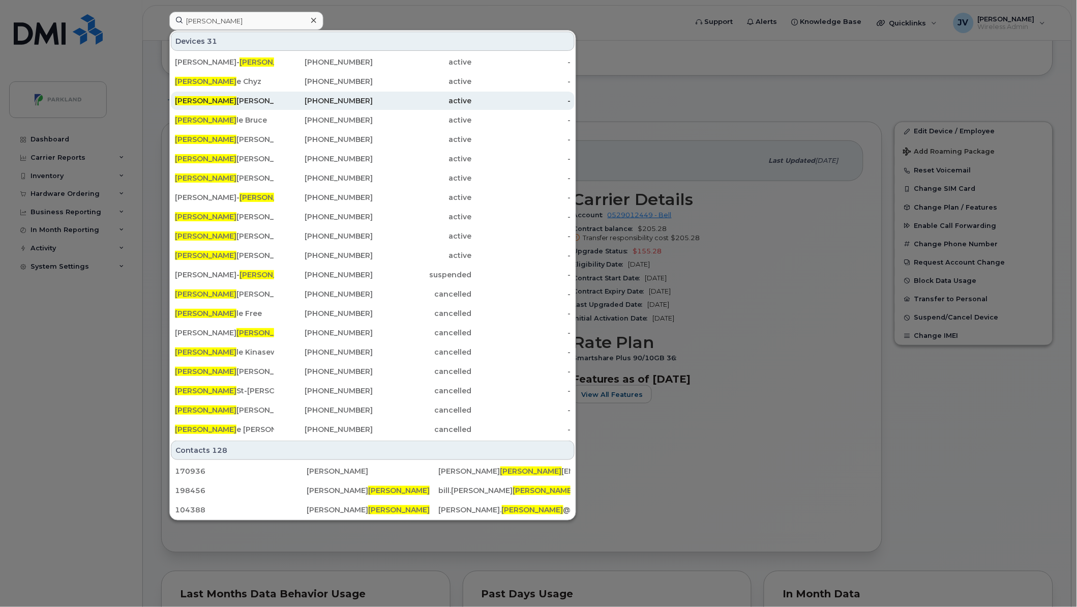
click at [205, 102] on div "Michel Dufault" at bounding box center [224, 101] width 99 height 10
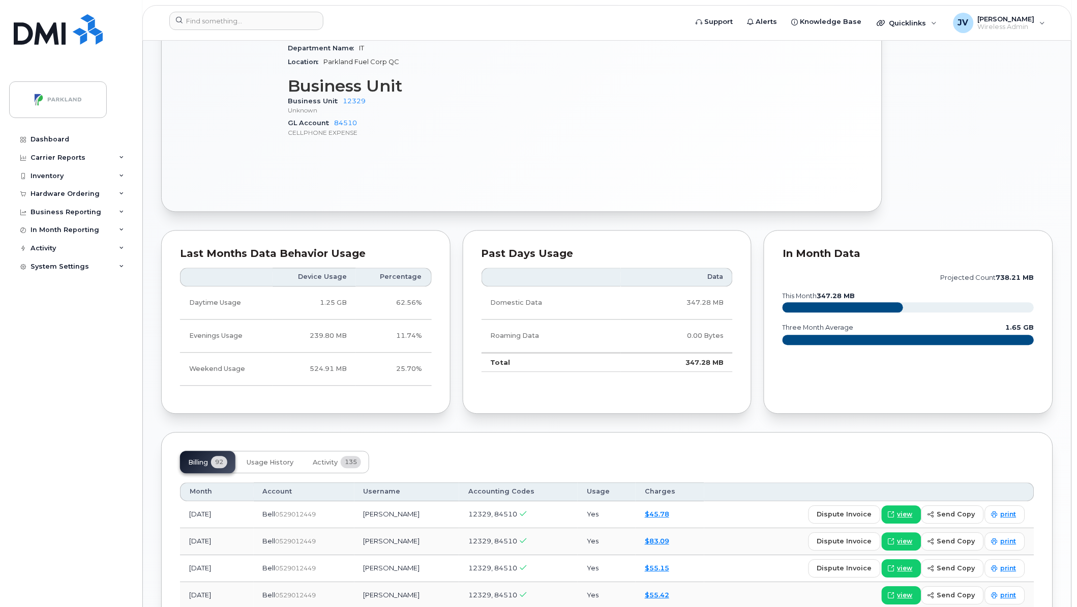
scroll to position [525, 0]
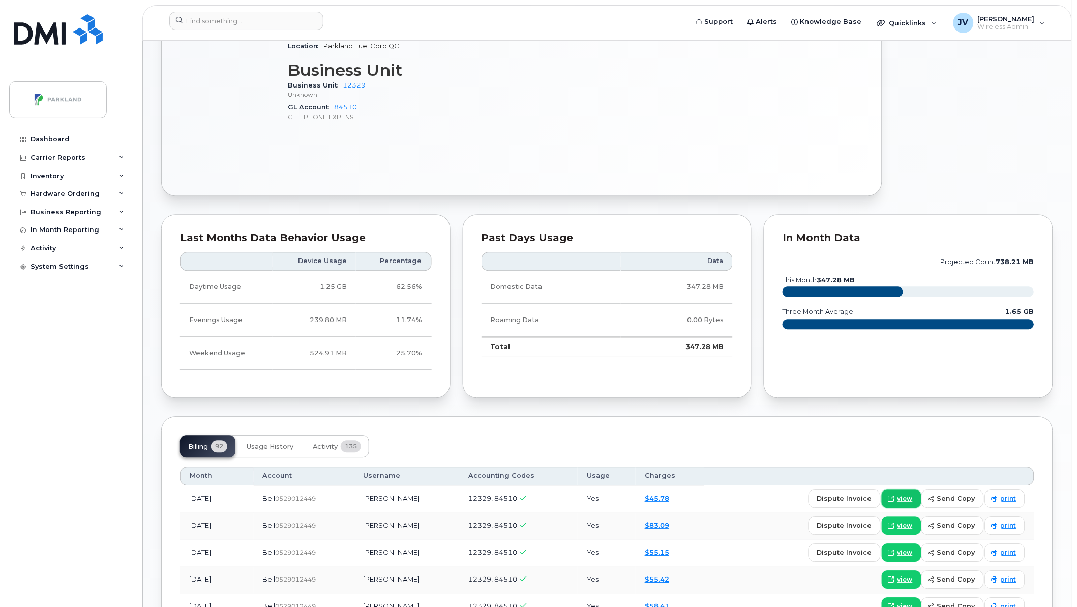
click at [907, 498] on span "view" at bounding box center [905, 498] width 15 height 9
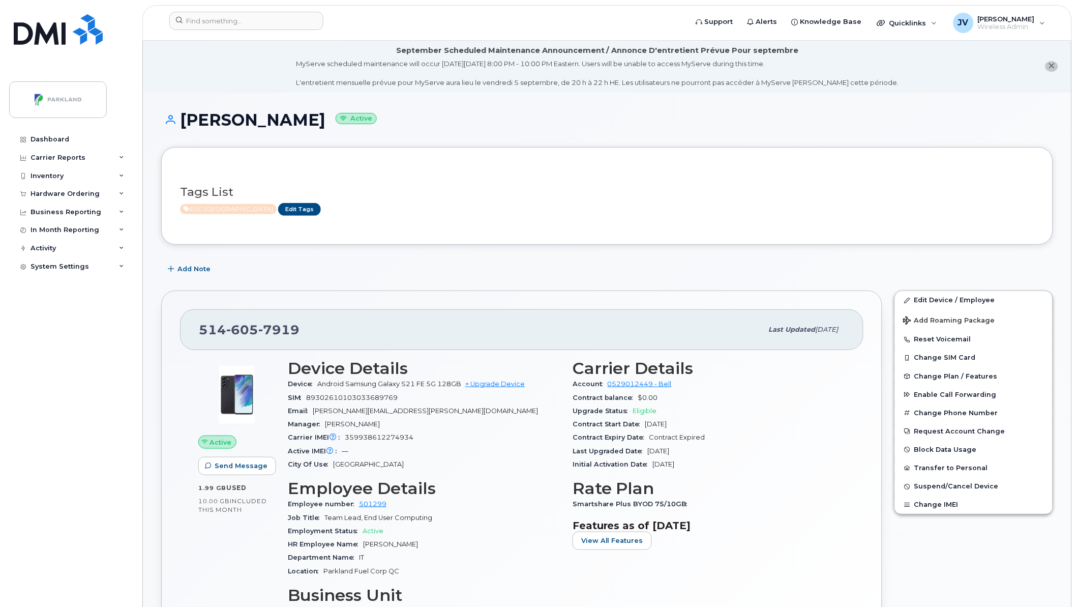
scroll to position [0, 0]
click at [224, 22] on input at bounding box center [246, 21] width 154 height 18
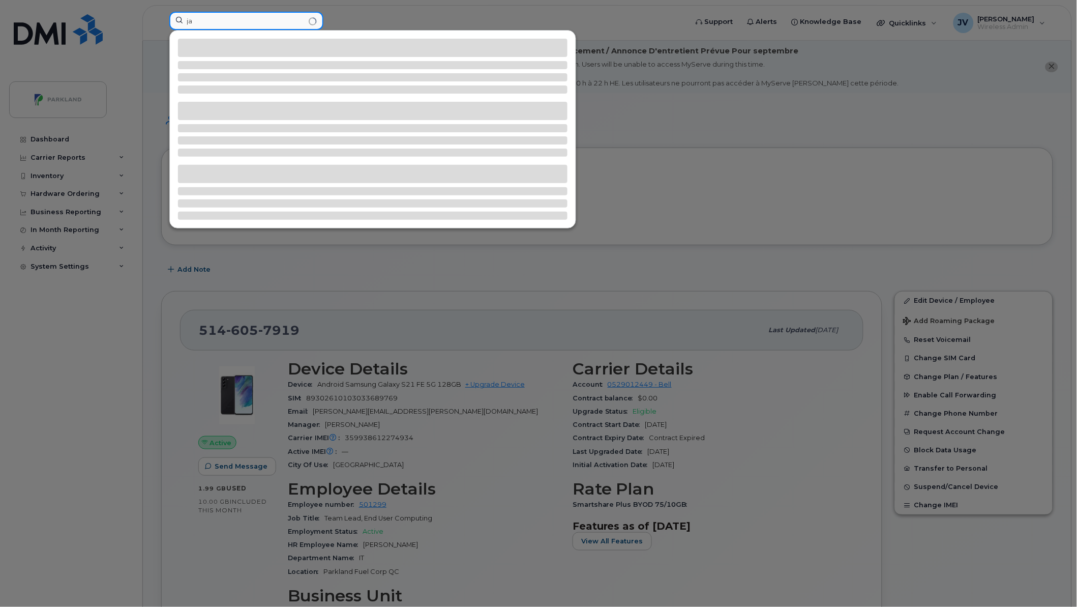
type input "j"
type input "m"
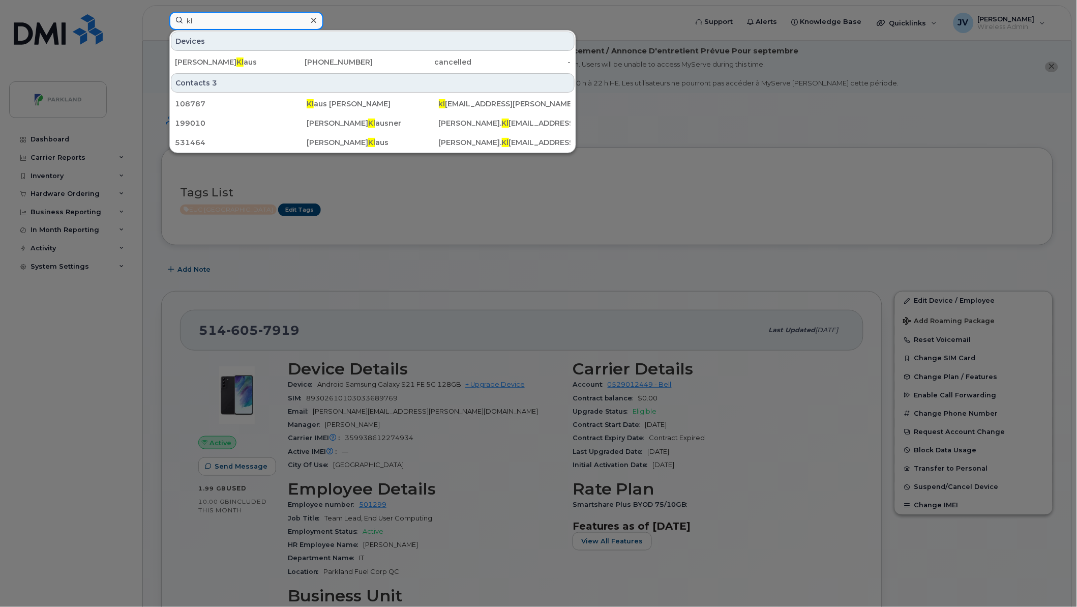
type input "k"
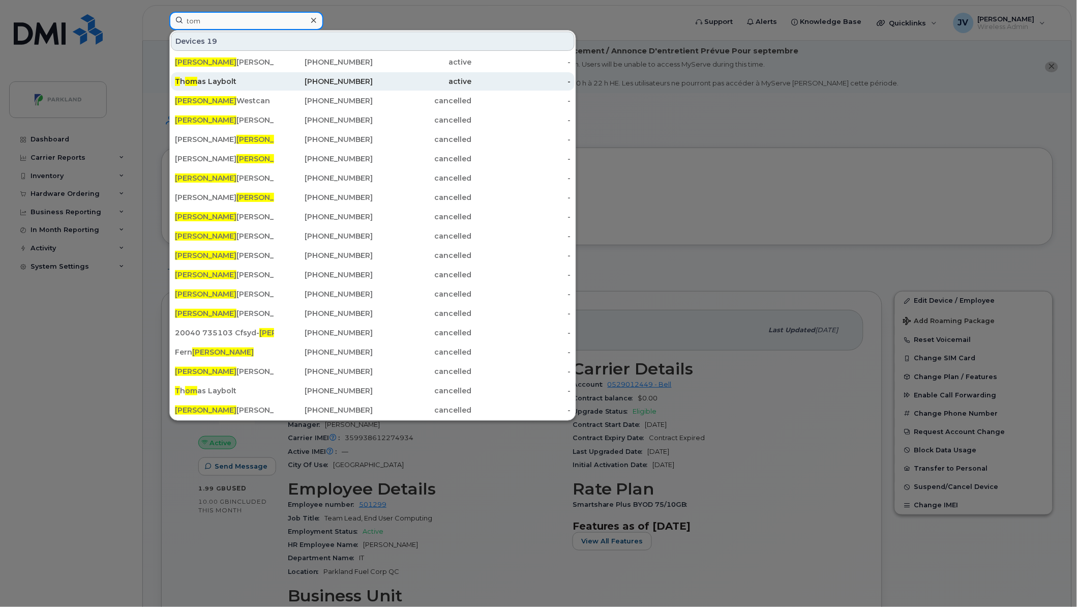
type input "tom"
click at [199, 81] on div "T h om as Laybolt" at bounding box center [224, 81] width 99 height 10
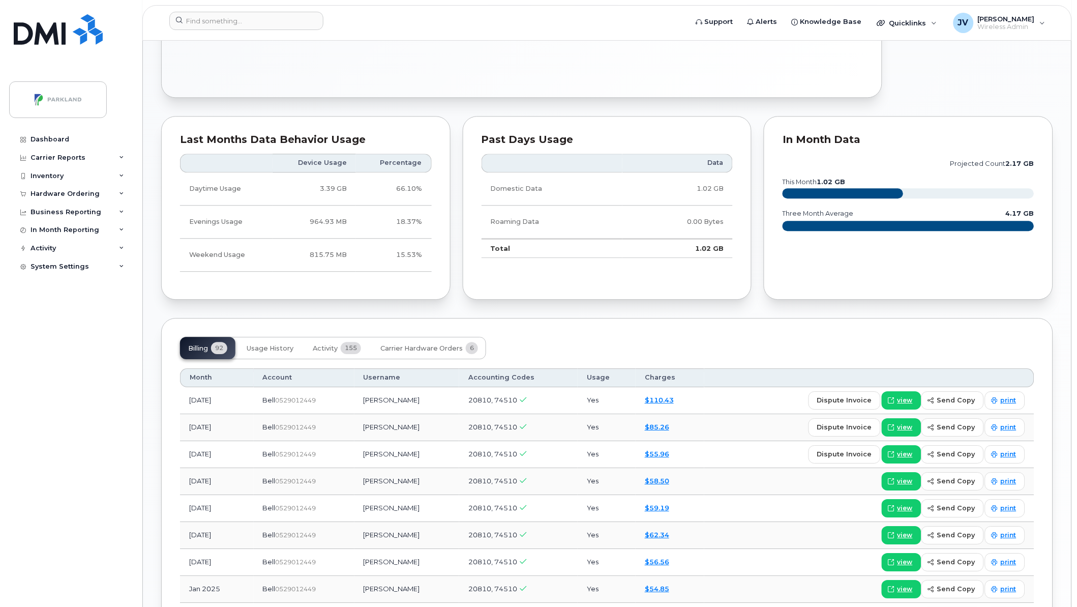
scroll to position [716, 0]
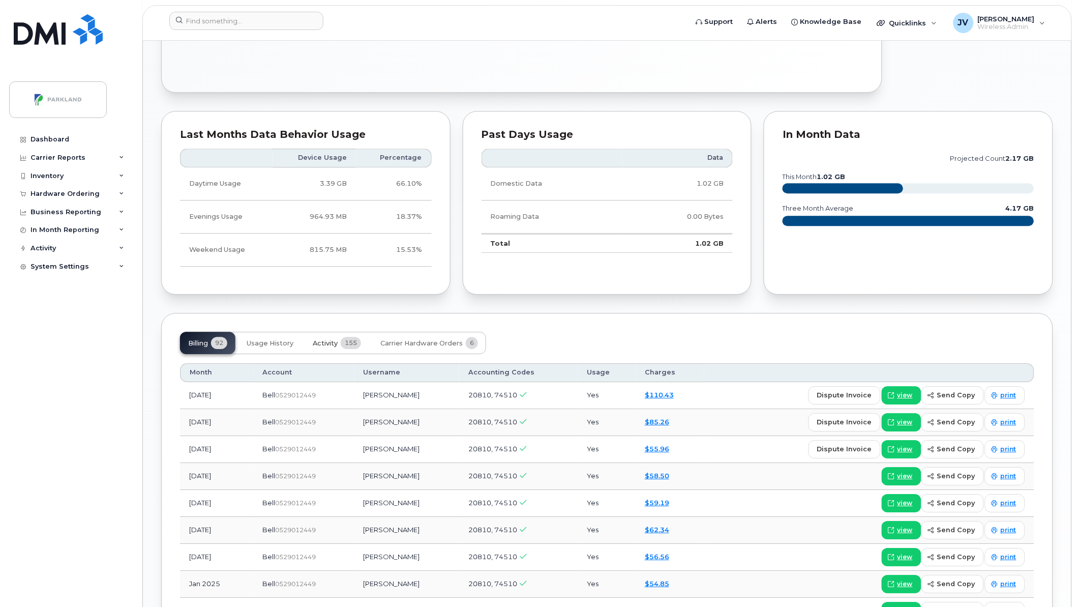
click at [318, 343] on span "Activity" at bounding box center [325, 343] width 25 height 8
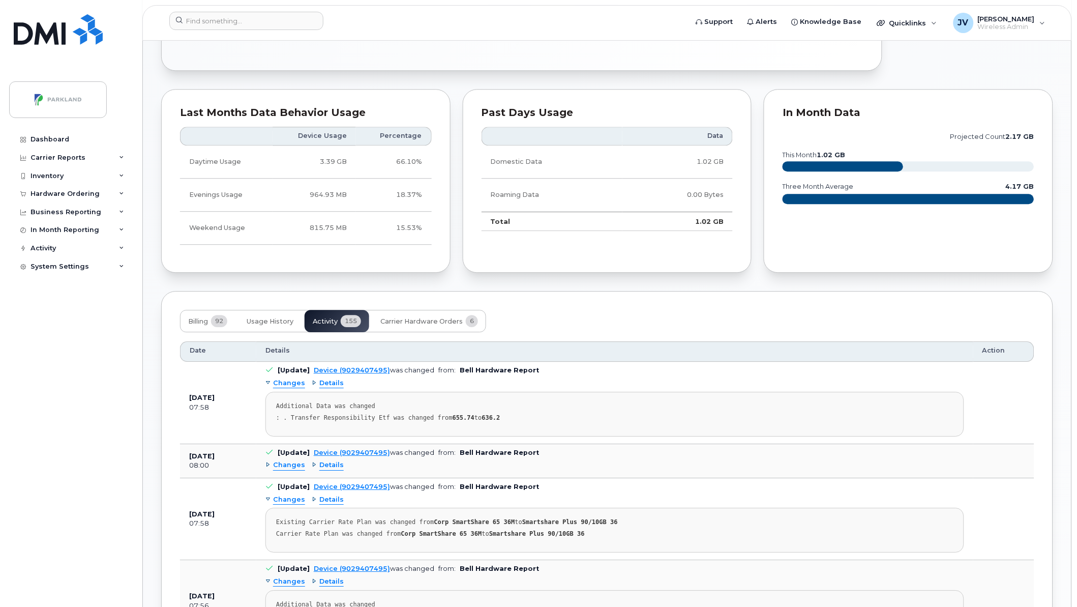
scroll to position [734, 0]
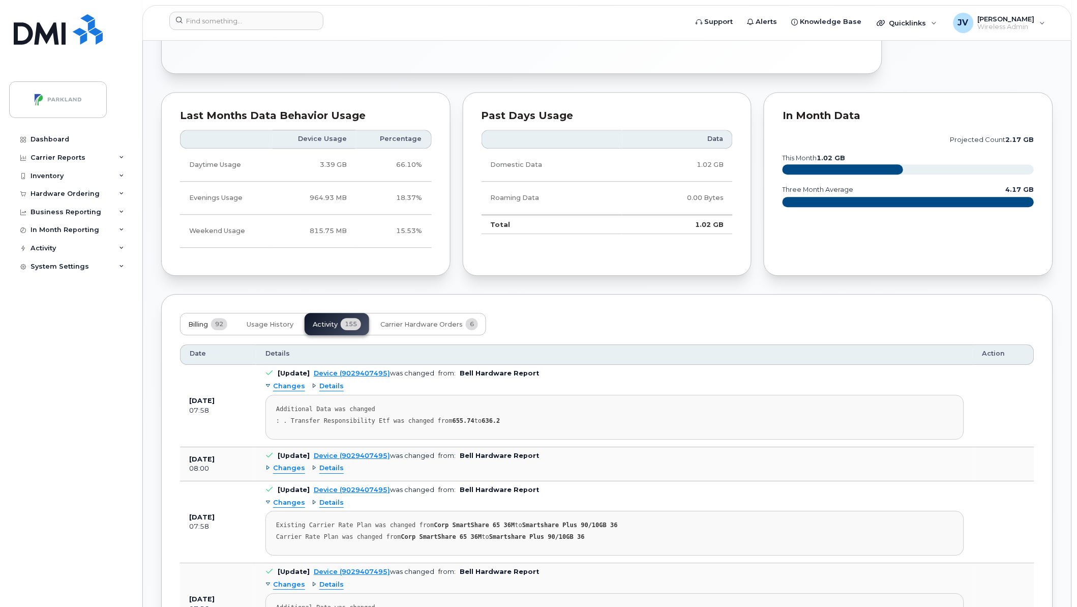
click at [194, 326] on span "Billing" at bounding box center [198, 324] width 20 height 8
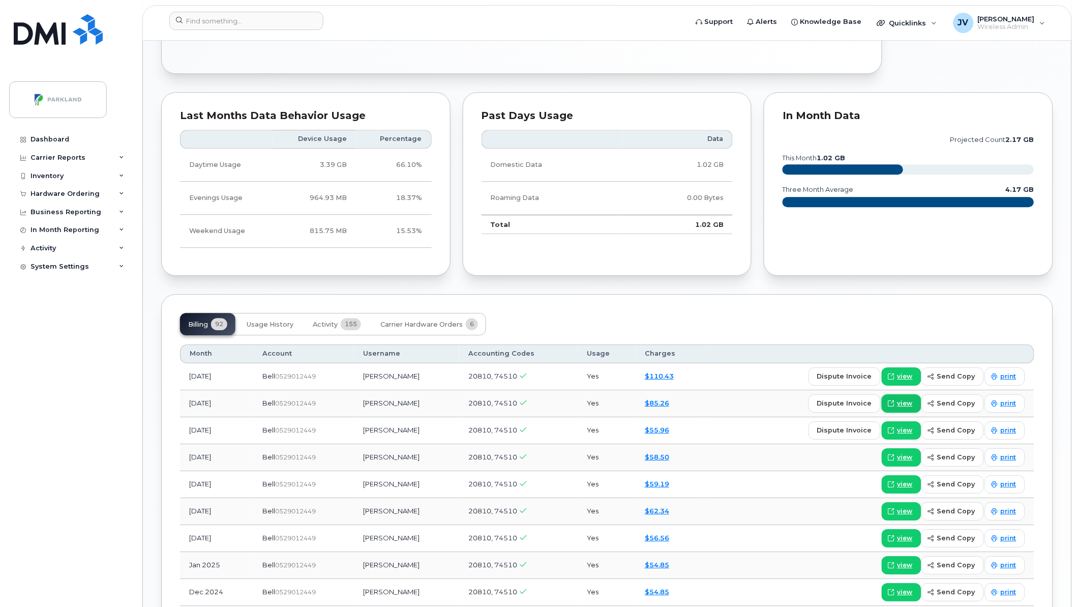
click at [904, 401] on span "view" at bounding box center [905, 403] width 15 height 9
